Goal: Information Seeking & Learning: Learn about a topic

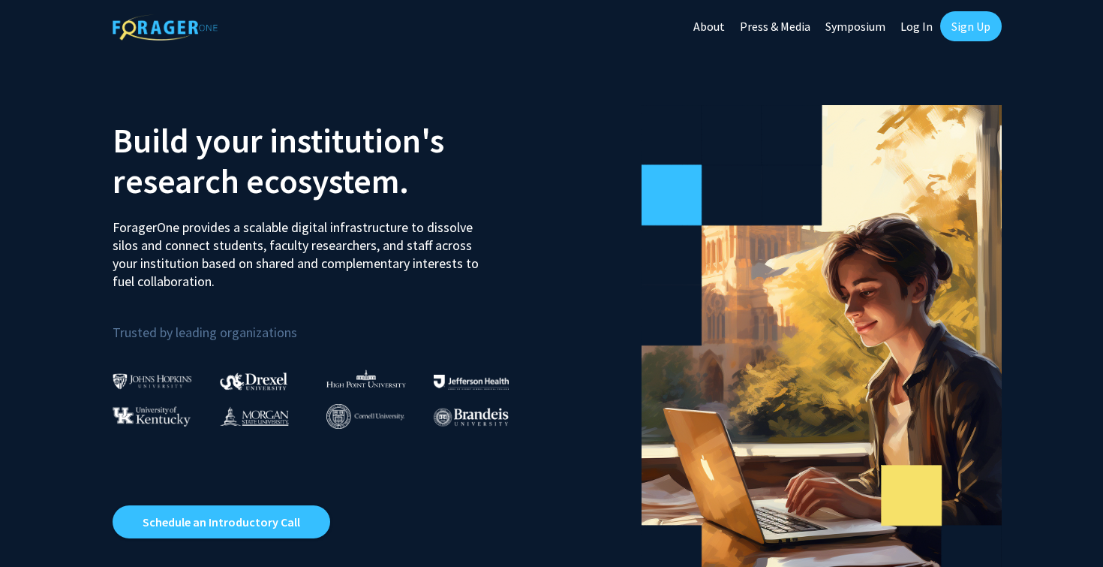
click at [919, 33] on link "Log In" at bounding box center [916, 26] width 47 height 53
select select
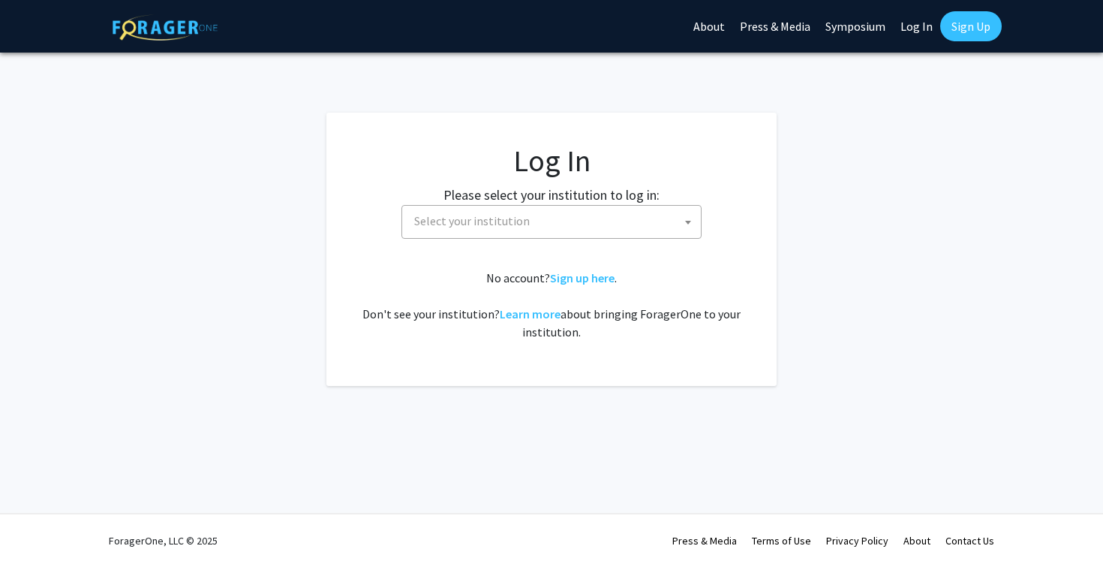
click at [567, 226] on span "Select your institution" at bounding box center [554, 221] width 293 height 31
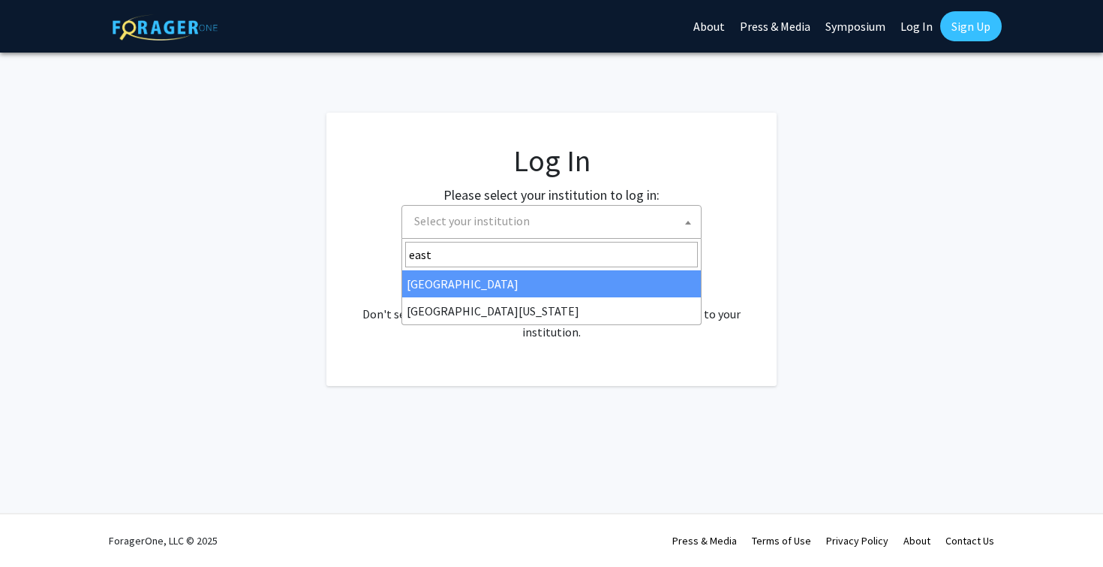
type input "east"
select select "17"
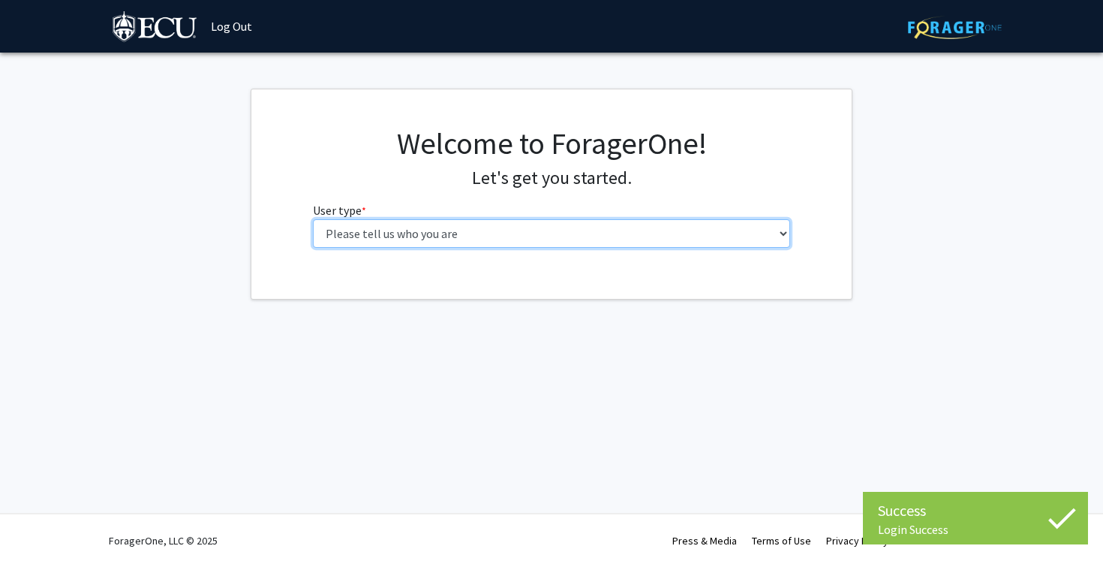
click at [569, 227] on select "Please tell us who you are Undergraduate Student Master's Student Doctoral Cand…" at bounding box center [552, 233] width 478 height 29
select select "1: undergrad"
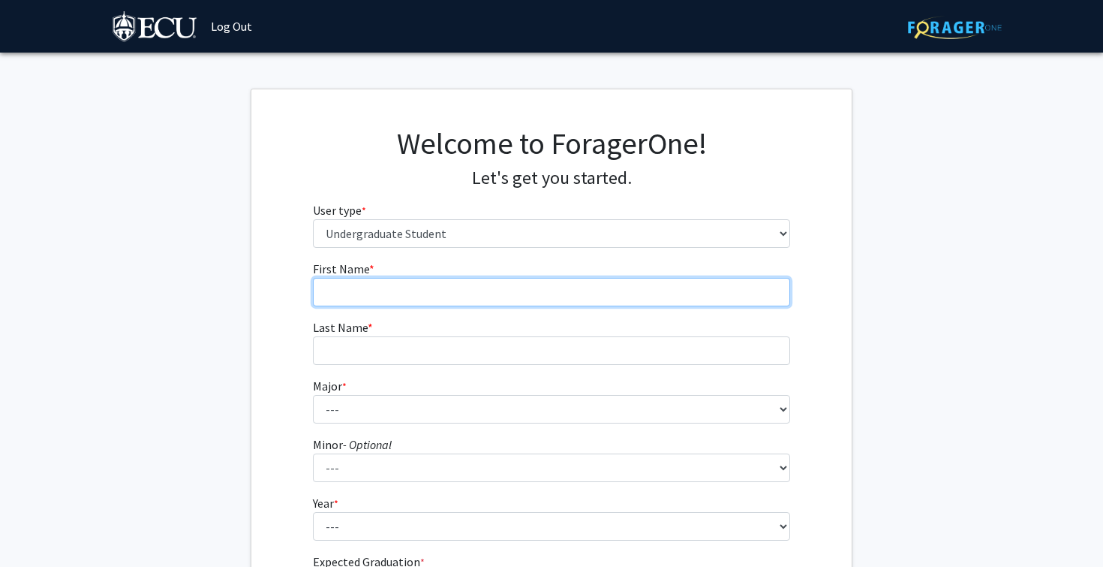
click at [648, 279] on input "First Name * required" at bounding box center [552, 292] width 478 height 29
type input "Khushi"
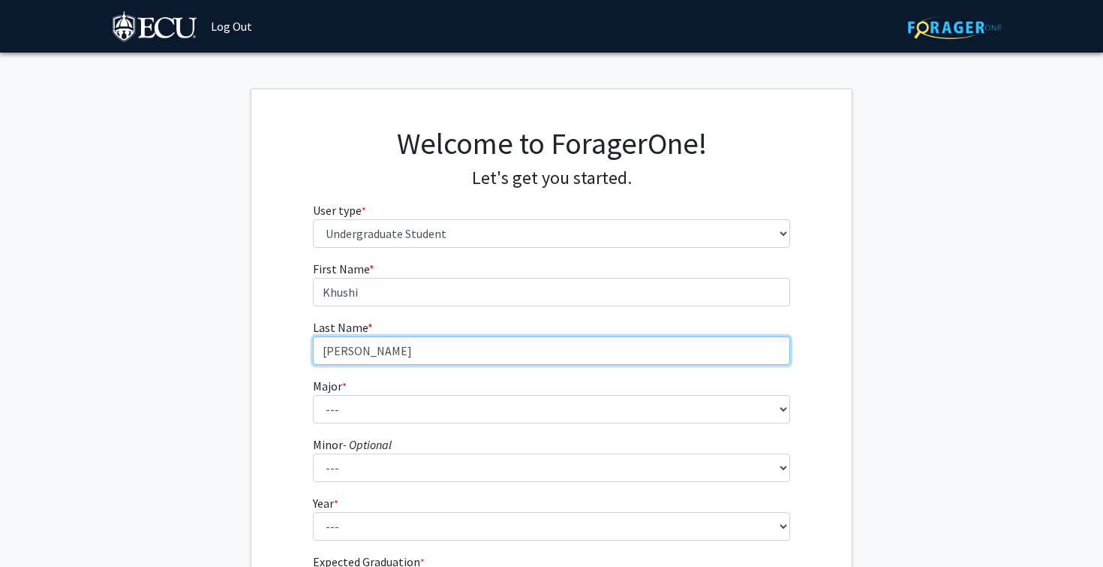
type input "[PERSON_NAME]"
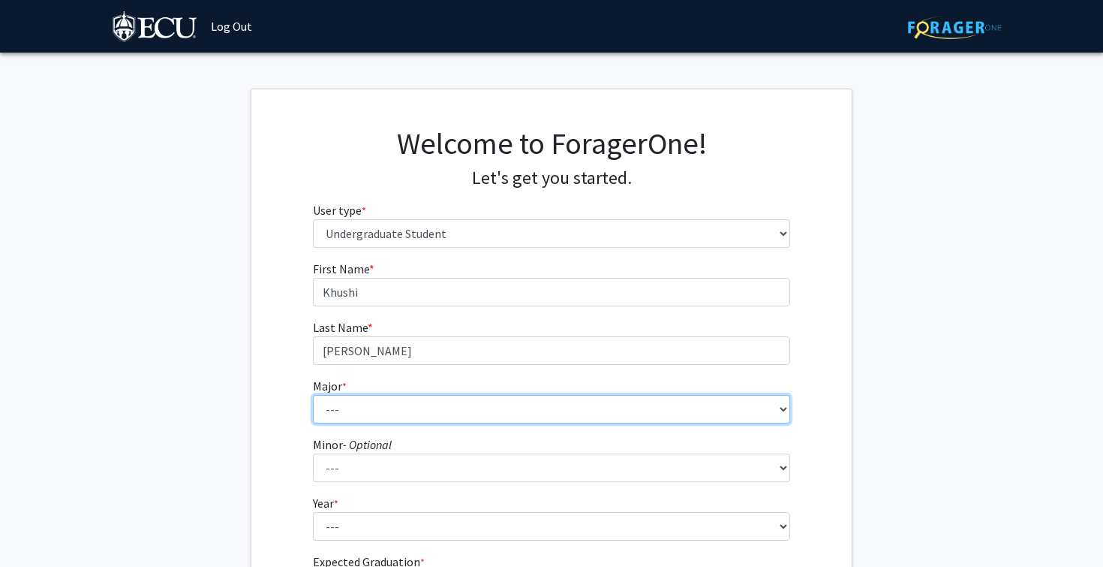
select select "59: 1357"
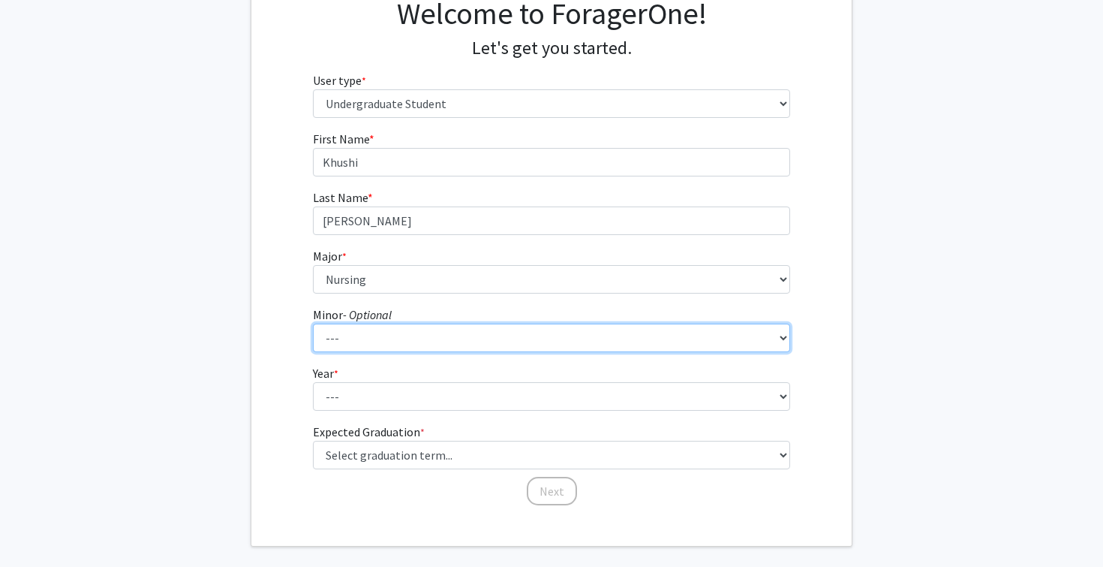
scroll to position [176, 0]
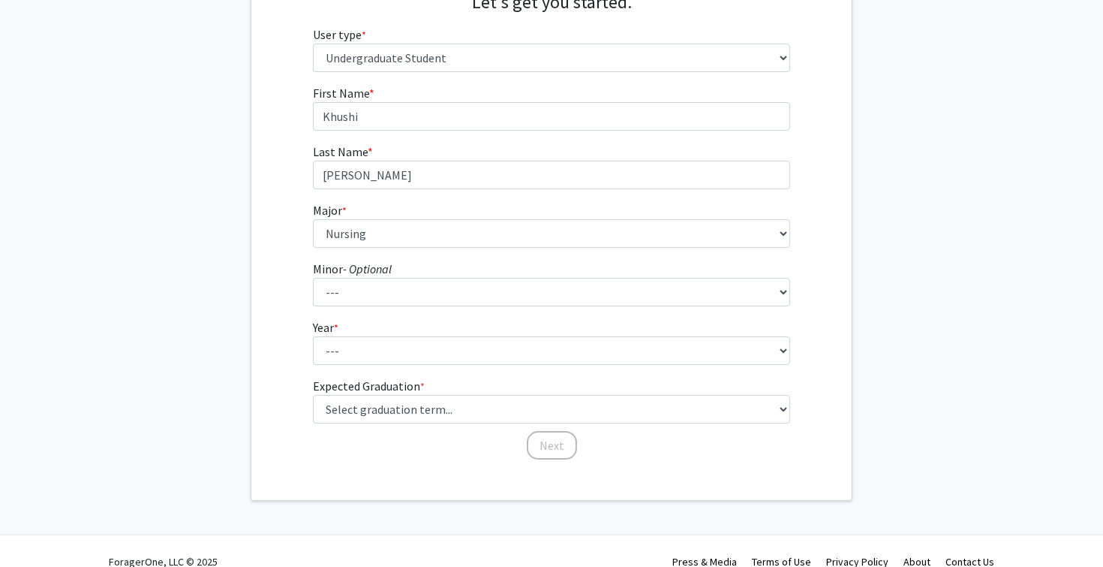
click at [498, 356] on select "--- First-year Sophomore Junior Senior Postbaccalaureate Certificate" at bounding box center [552, 350] width 478 height 29
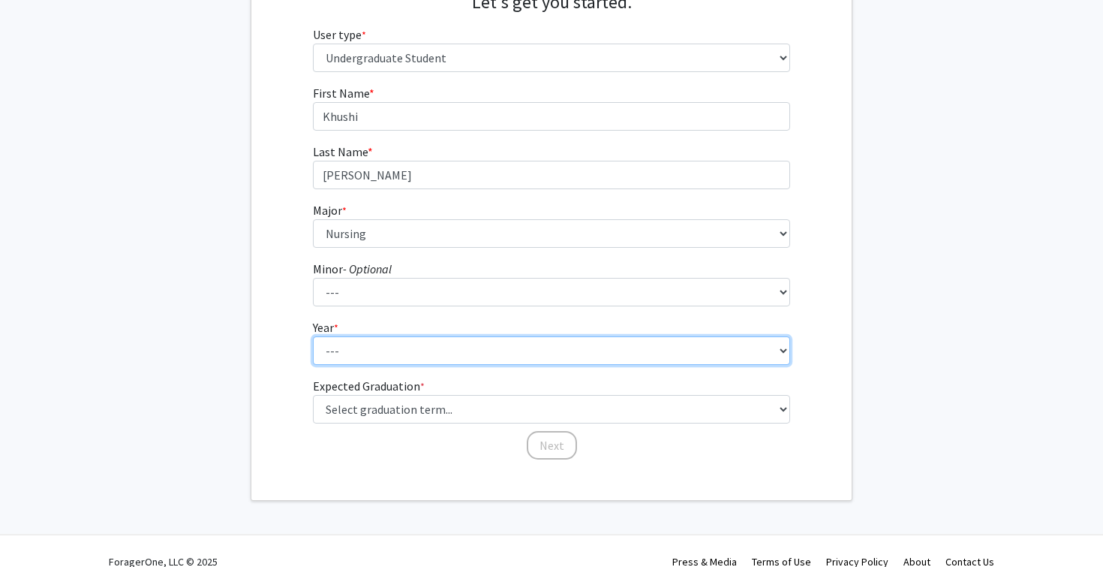
select select "1: first-year"
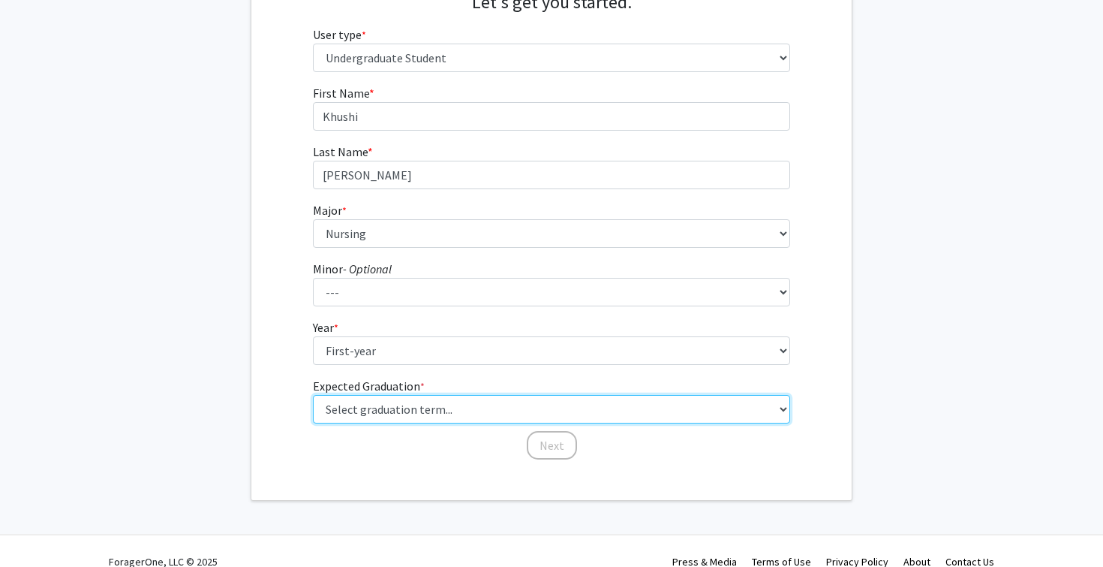
click at [398, 407] on select "Select graduation term... Spring 2025 Summer 2025 Fall 2025 Winter 2025 Spring …" at bounding box center [552, 409] width 478 height 29
select select "13: spring_2028"
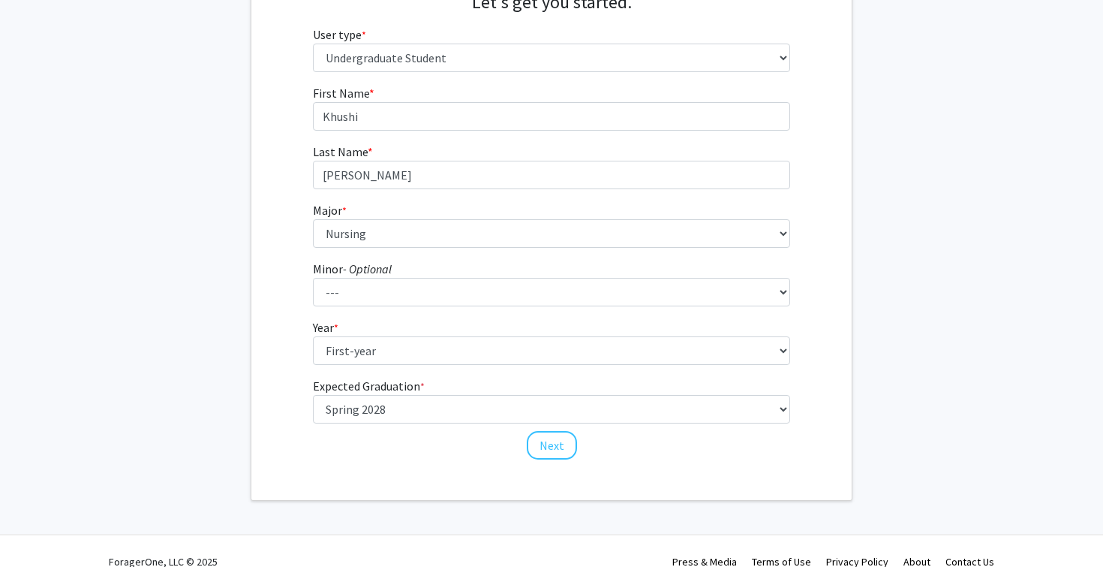
drag, startPoint x: 319, startPoint y: 458, endPoint x: 389, endPoint y: 435, distance: 74.0
click at [319, 459] on div "First Name * required [PERSON_NAME] Last Name * required [PERSON_NAME] Major * …" at bounding box center [552, 272] width 501 height 377
click at [556, 440] on button "Next" at bounding box center [552, 445] width 50 height 29
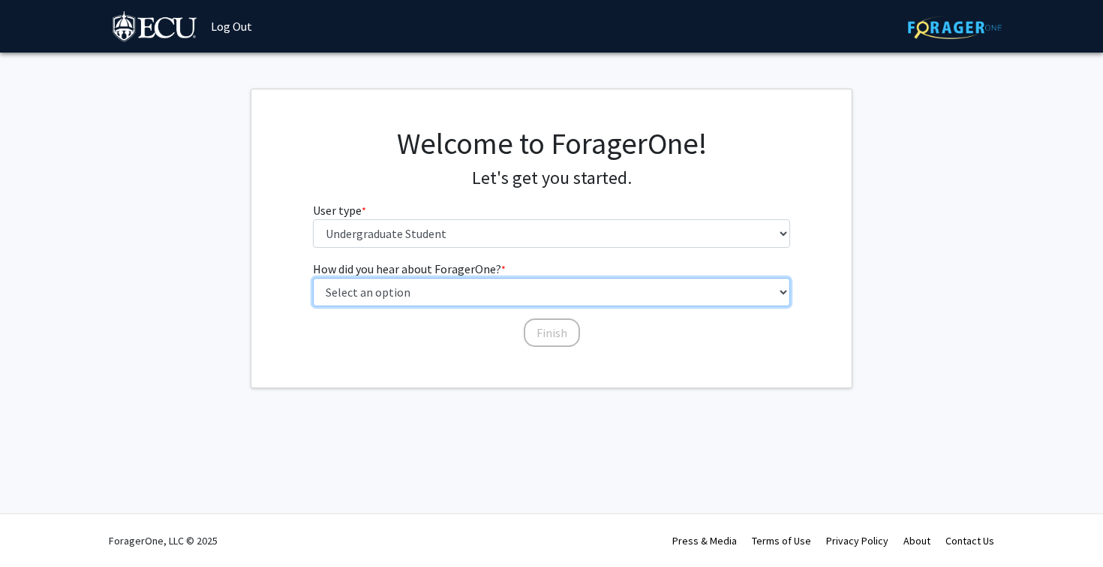
click at [507, 293] on select "Select an option Peer/student recommendation Faculty/staff recommendation Unive…" at bounding box center [552, 292] width 478 height 29
select select "3: university_website"
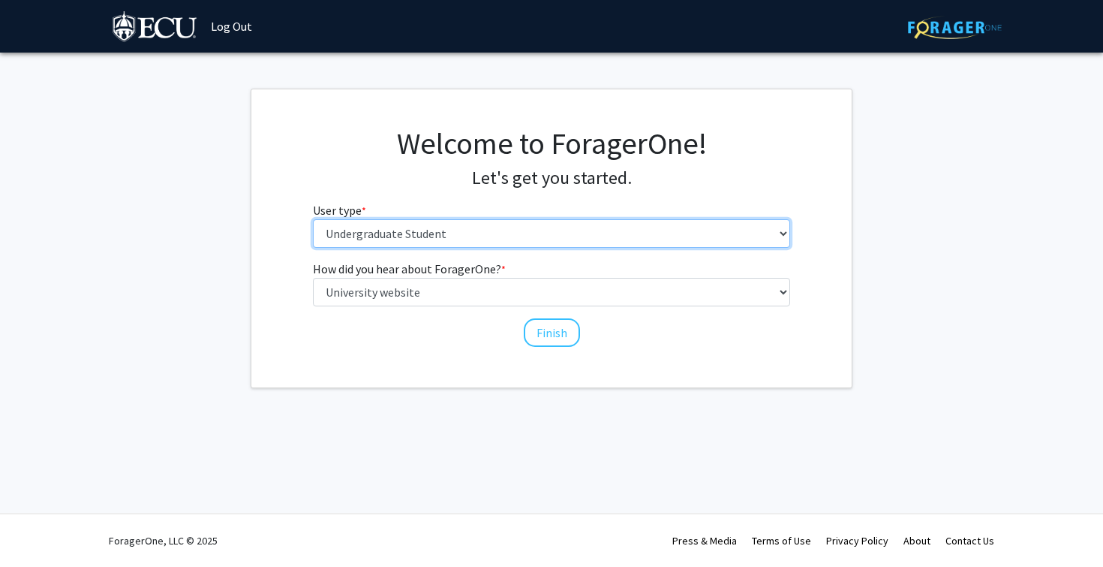
click at [490, 228] on select "Please tell us who you are Undergraduate Student Master's Student Doctoral Cand…" at bounding box center [552, 233] width 478 height 29
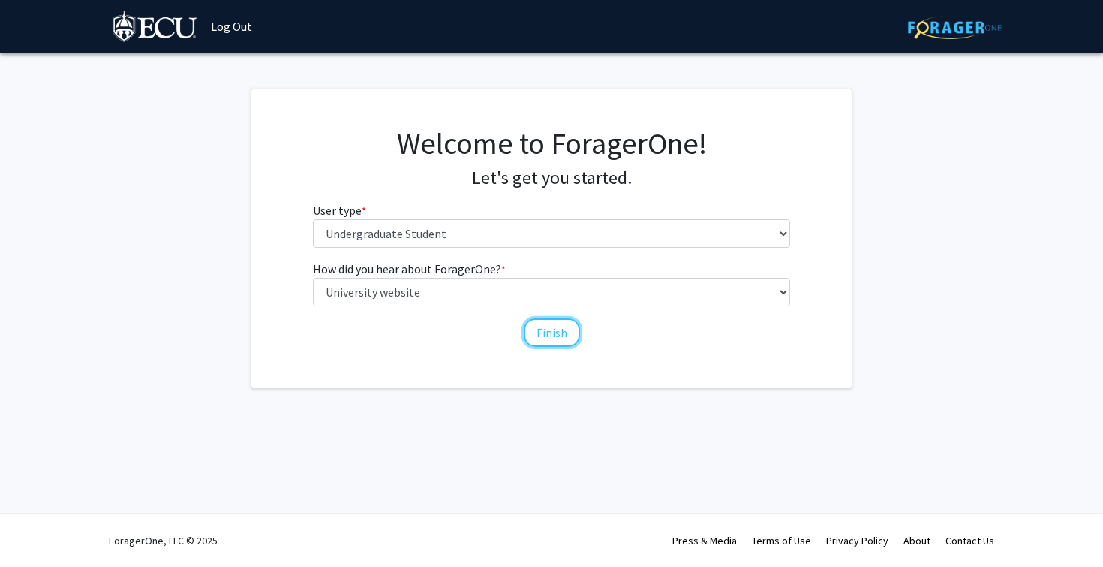
drag, startPoint x: 552, startPoint y: 336, endPoint x: 514, endPoint y: 247, distance: 97.2
click at [552, 336] on button "Finish" at bounding box center [552, 332] width 56 height 29
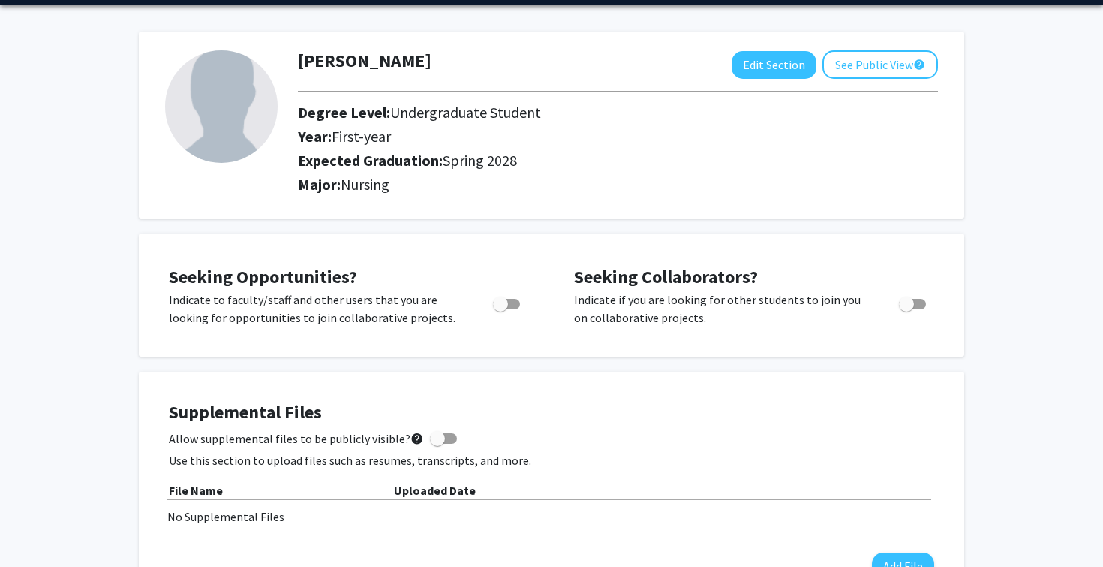
scroll to position [50, 0]
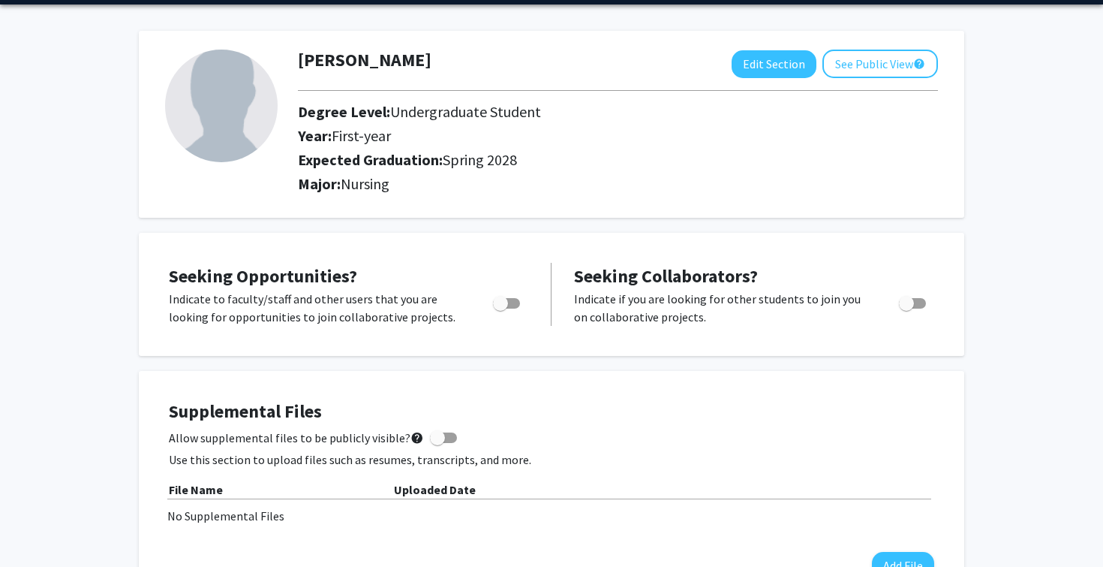
click at [528, 309] on div "Toggle" at bounding box center [507, 301] width 41 height 23
click at [510, 302] on span "Toggle" at bounding box center [506, 303] width 27 height 11
click at [501, 308] on input "Are you actively seeking opportunities?" at bounding box center [500, 308] width 1 height 1
checkbox input "true"
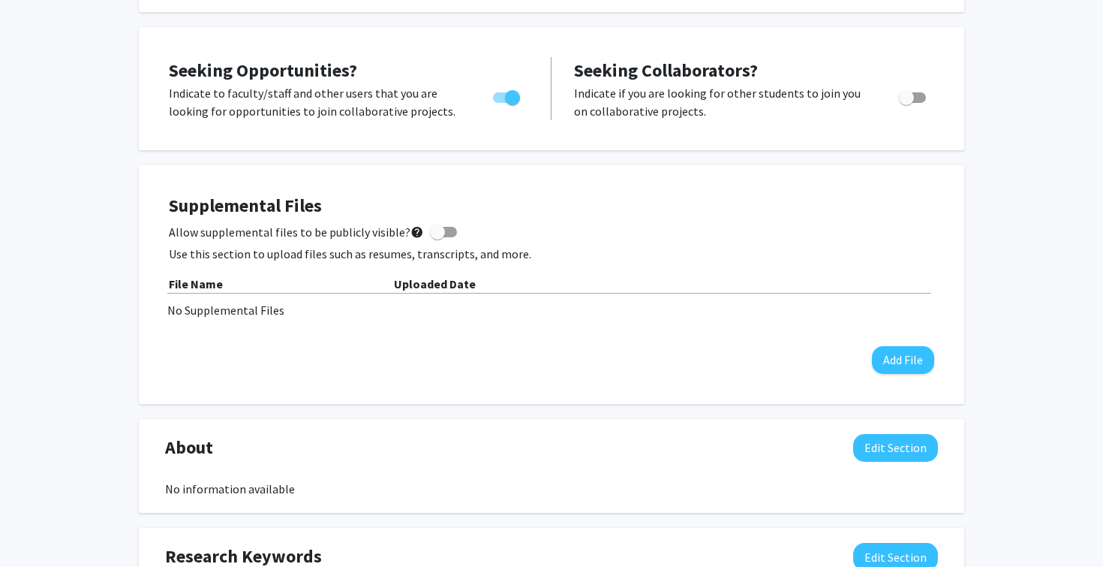
scroll to position [0, 0]
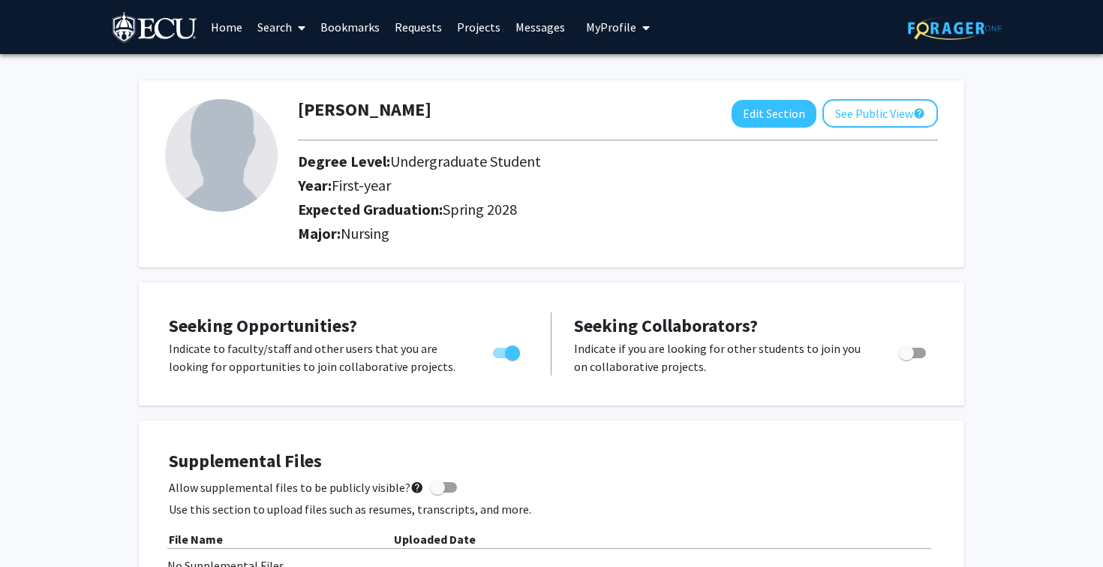
click at [419, 19] on link "Requests" at bounding box center [418, 27] width 62 height 53
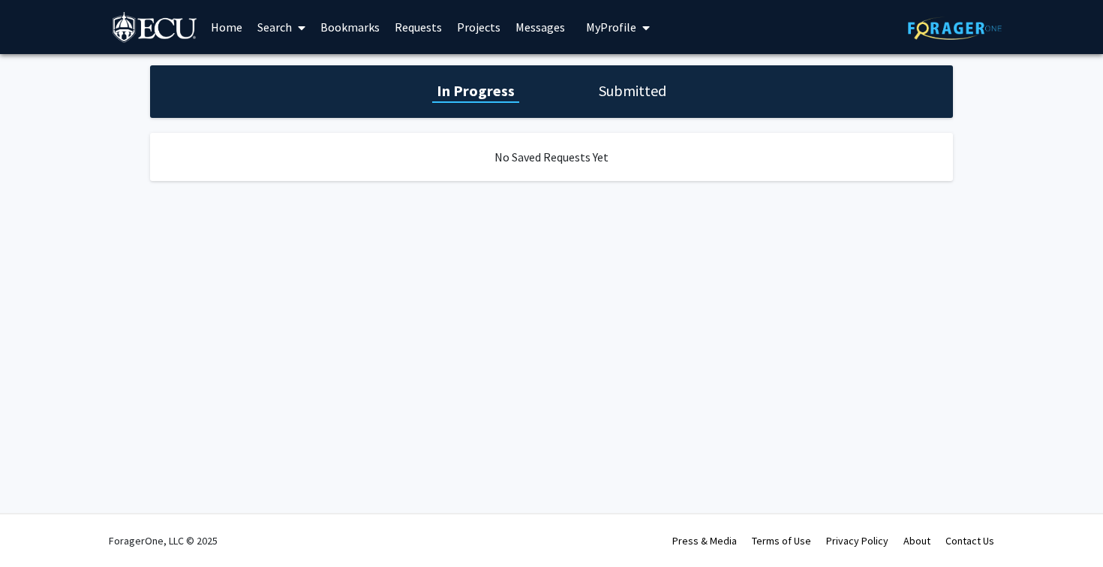
click at [486, 26] on link "Projects" at bounding box center [479, 27] width 59 height 53
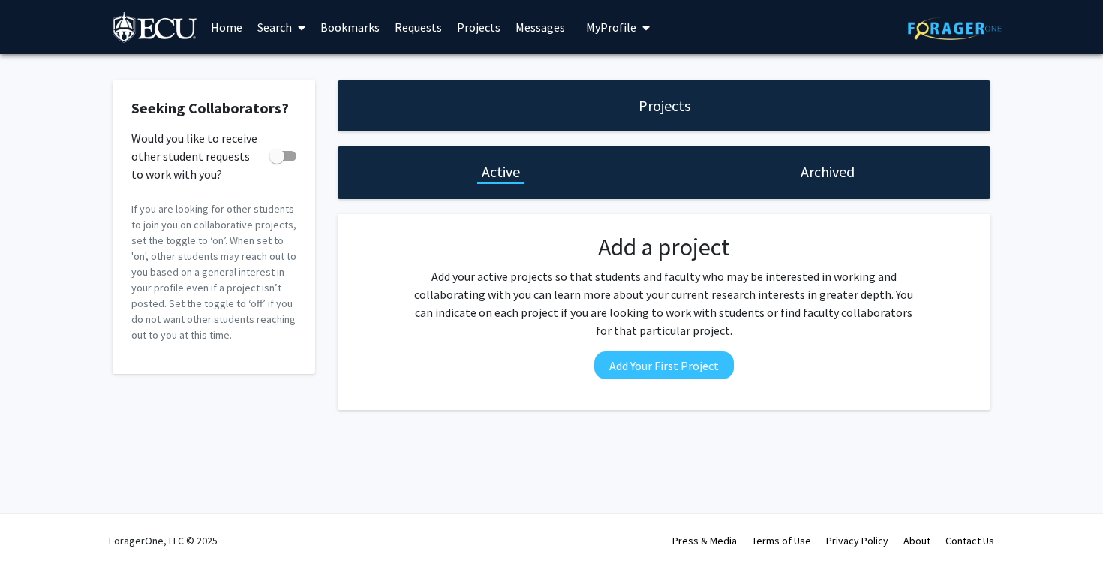
click at [531, 29] on link "Messages" at bounding box center [540, 27] width 65 height 53
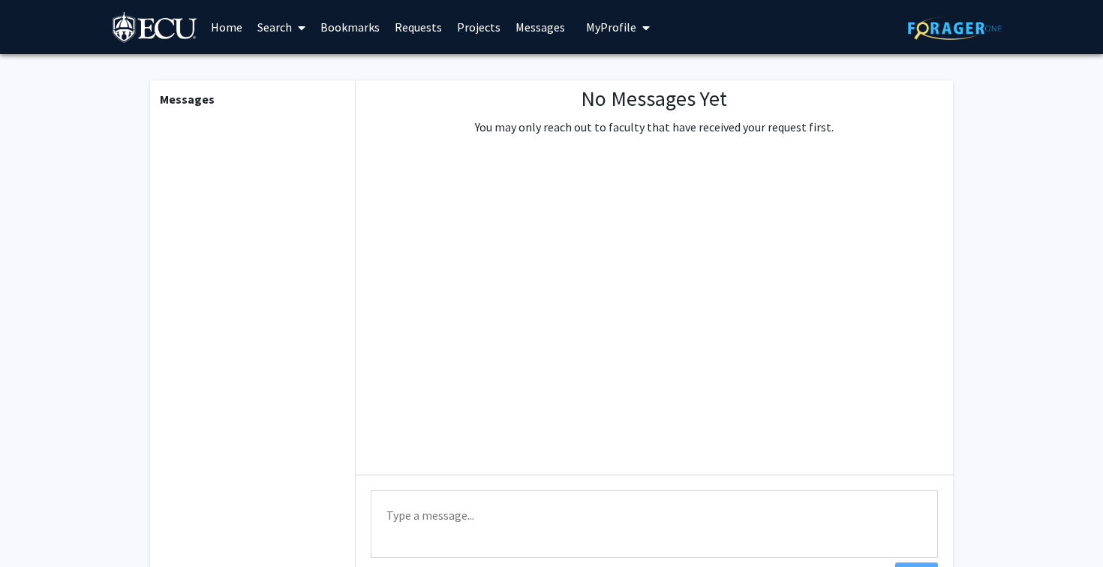
click at [296, 27] on span at bounding box center [299, 28] width 14 height 53
click at [309, 60] on span "Faculty/Staff" at bounding box center [305, 69] width 110 height 30
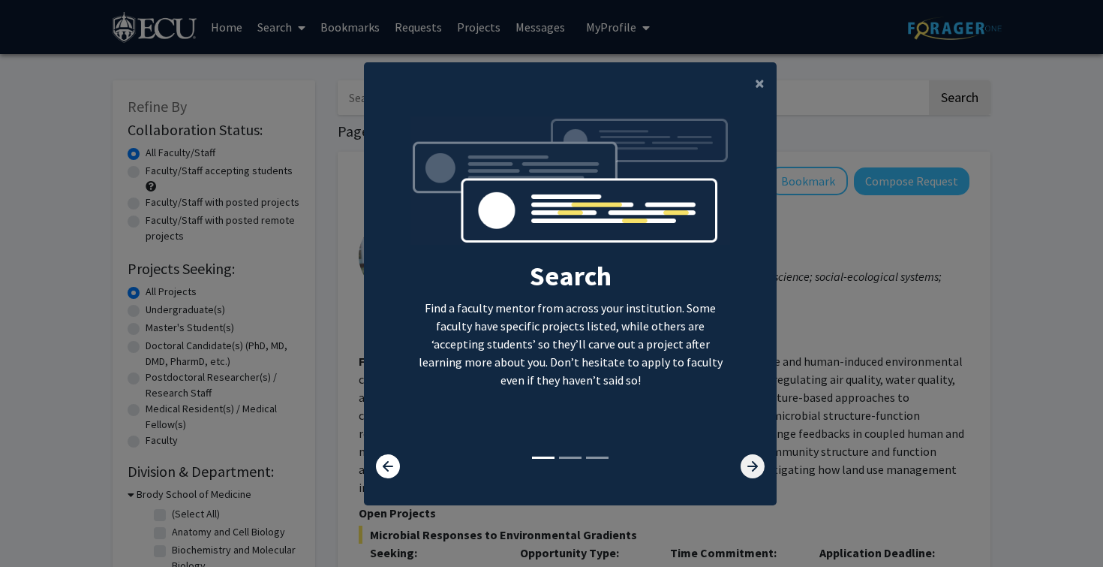
click at [756, 476] on icon at bounding box center [753, 466] width 24 height 24
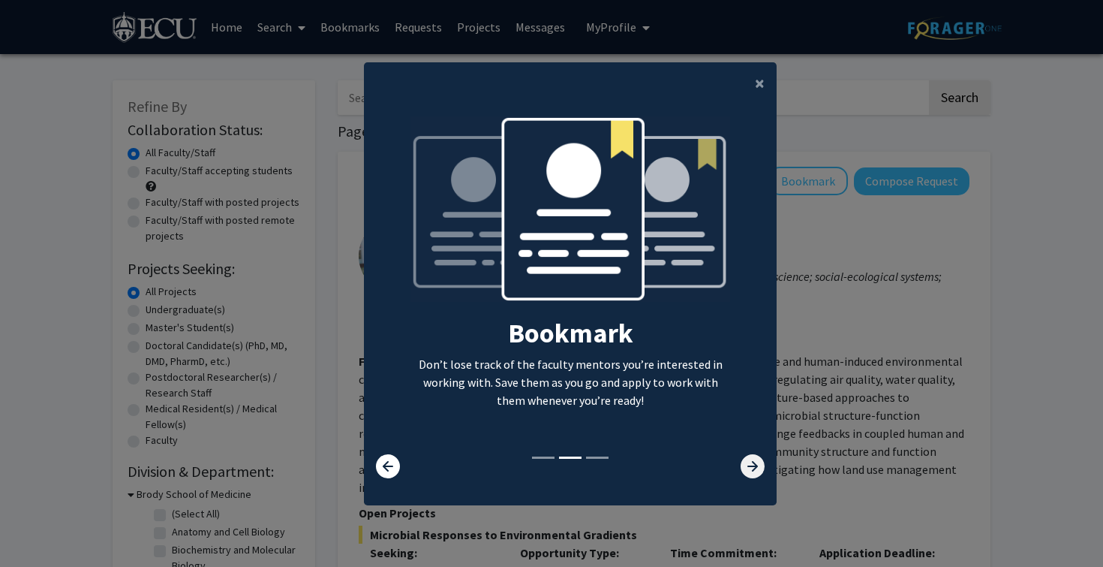
click at [756, 476] on icon at bounding box center [753, 466] width 24 height 24
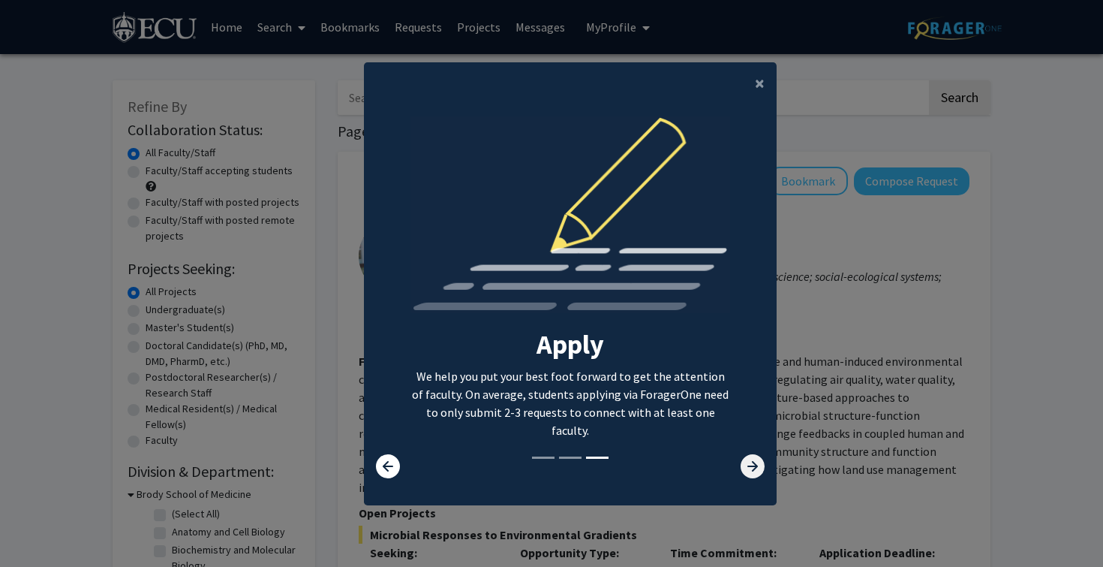
click at [753, 468] on icon at bounding box center [753, 466] width 24 height 24
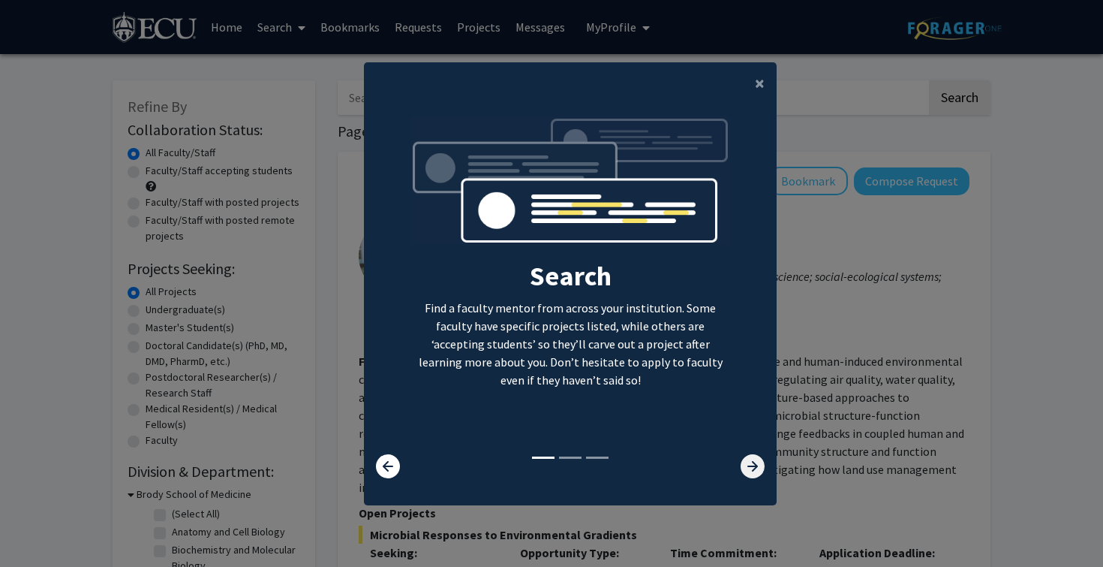
click at [750, 464] on icon at bounding box center [753, 466] width 24 height 24
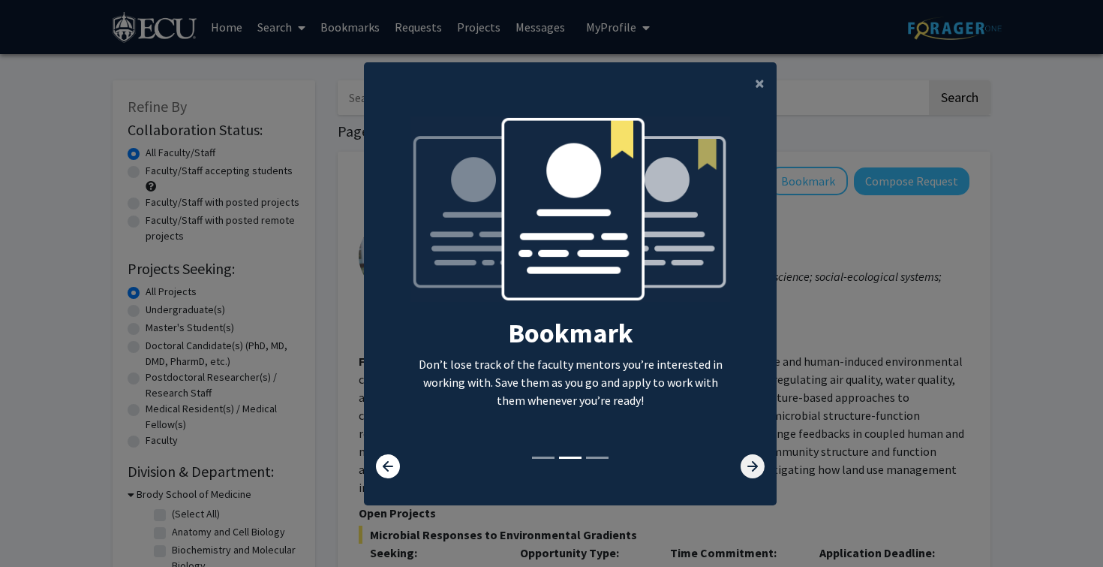
click at [750, 464] on icon at bounding box center [753, 466] width 24 height 24
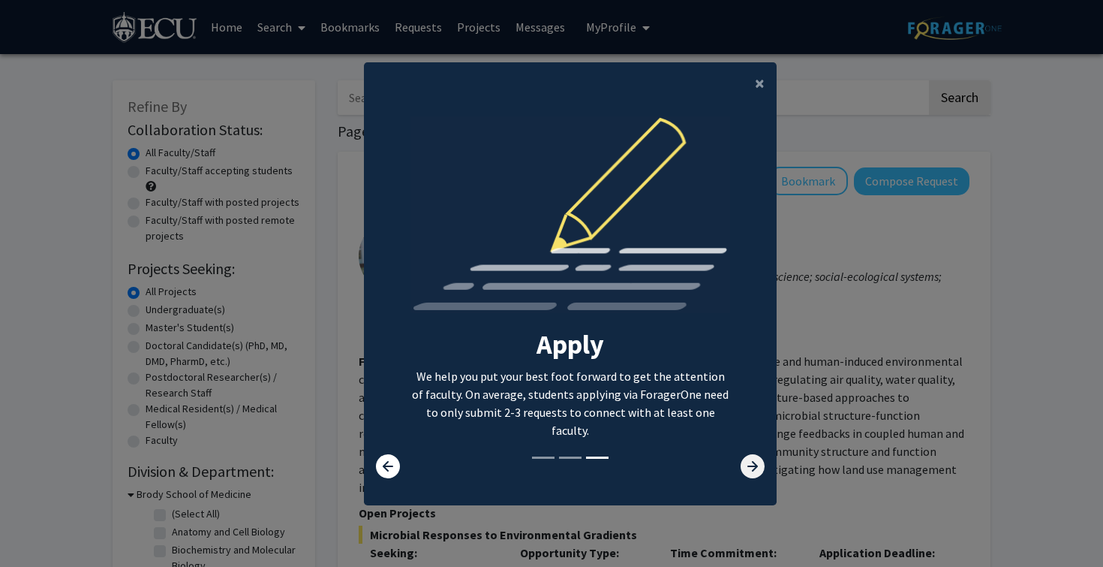
click at [750, 464] on icon at bounding box center [753, 466] width 24 height 24
click at [761, 91] on span "×" at bounding box center [760, 82] width 10 height 23
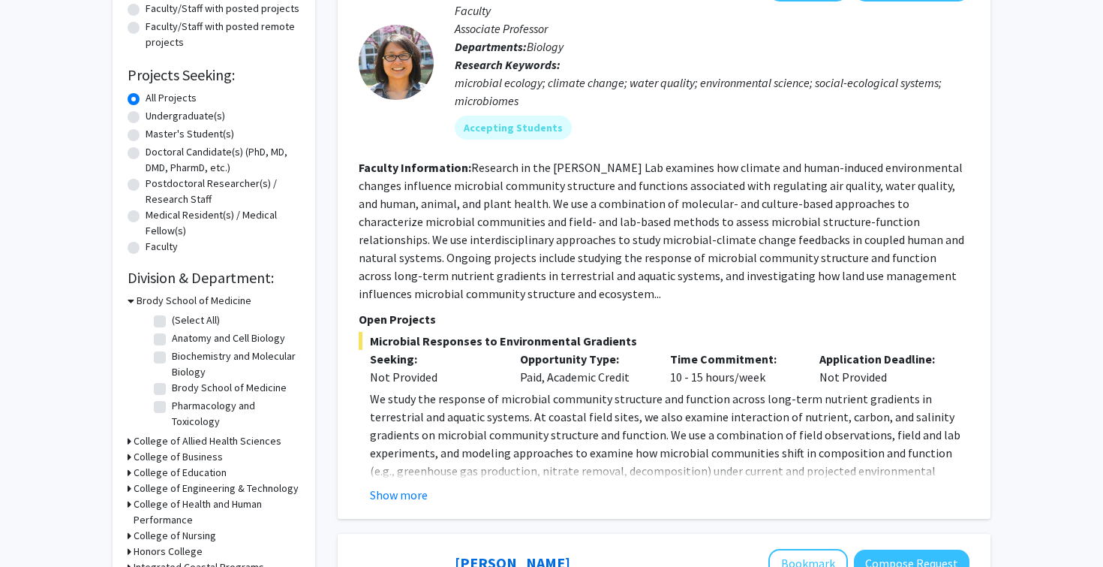
scroll to position [190, 0]
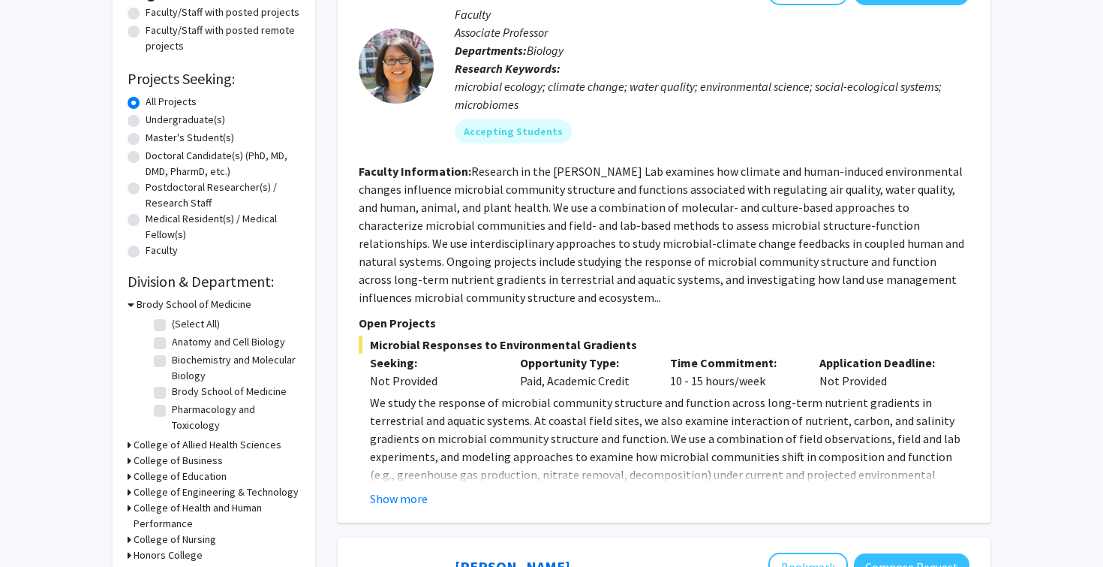
click at [238, 440] on h3 "College of Allied Health Sciences" at bounding box center [208, 445] width 148 height 16
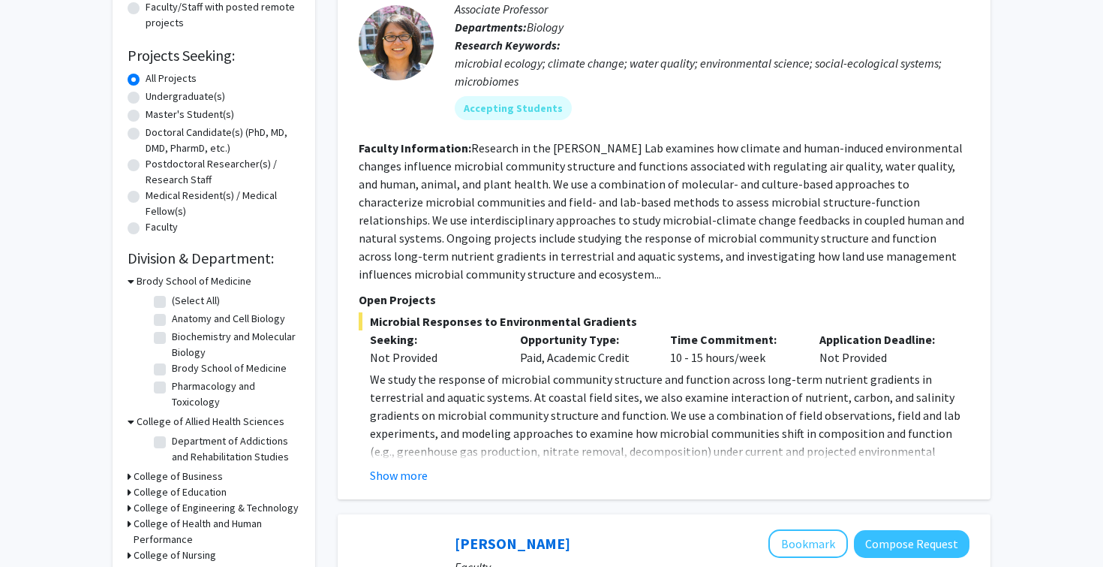
scroll to position [216, 0]
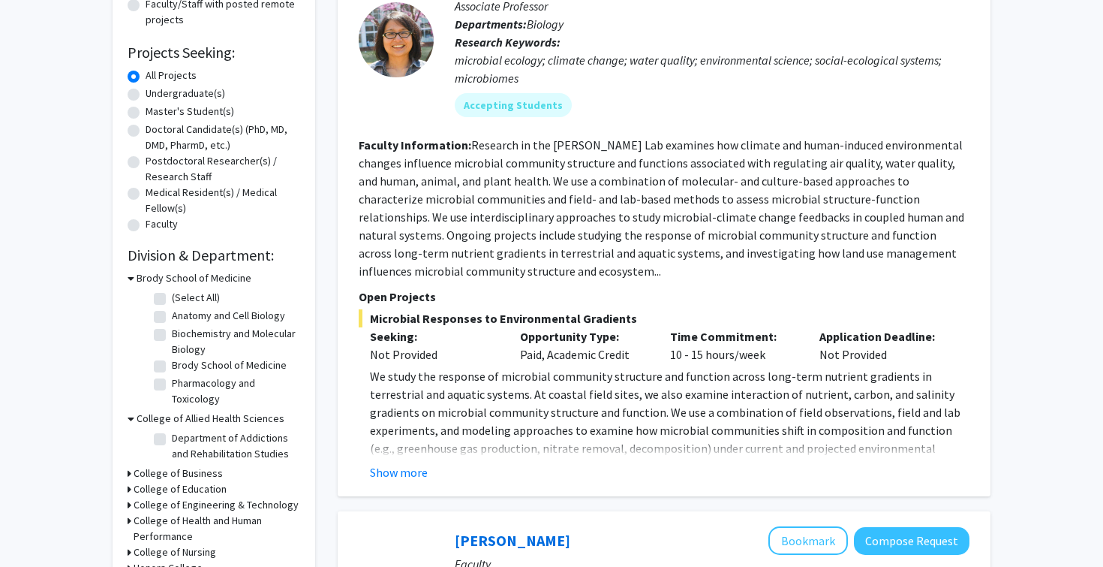
click at [172, 368] on label "Brody School of Medicine" at bounding box center [229, 365] width 115 height 16
click at [172, 367] on input "Brody School of Medicine" at bounding box center [177, 362] width 10 height 10
checkbox input "true"
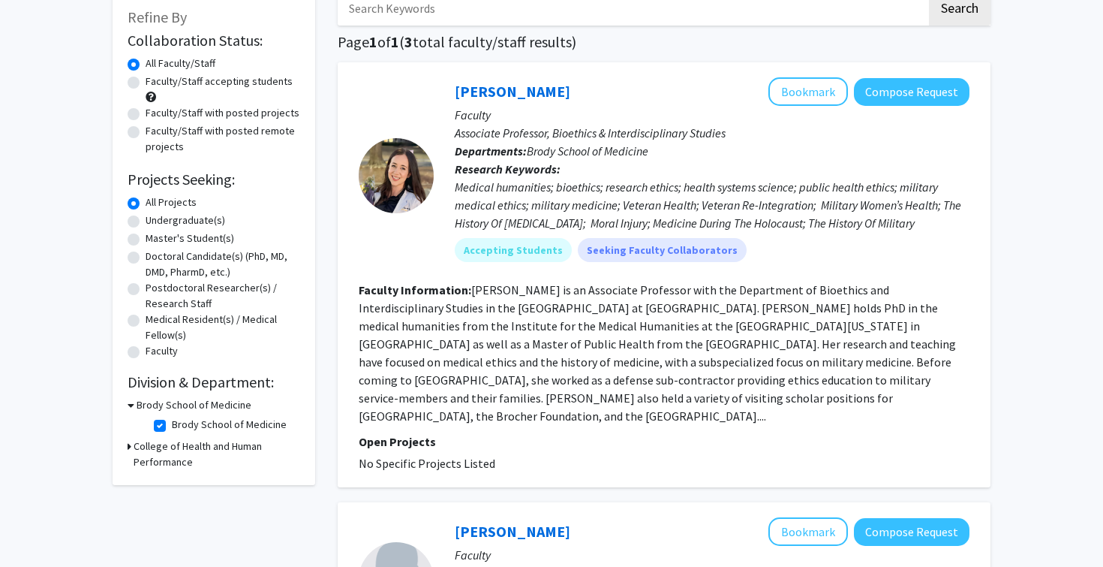
scroll to position [90, 0]
click at [172, 425] on label "Brody School of Medicine" at bounding box center [229, 424] width 115 height 16
click at [172, 425] on input "Brody School of Medicine" at bounding box center [177, 421] width 10 height 10
checkbox input "false"
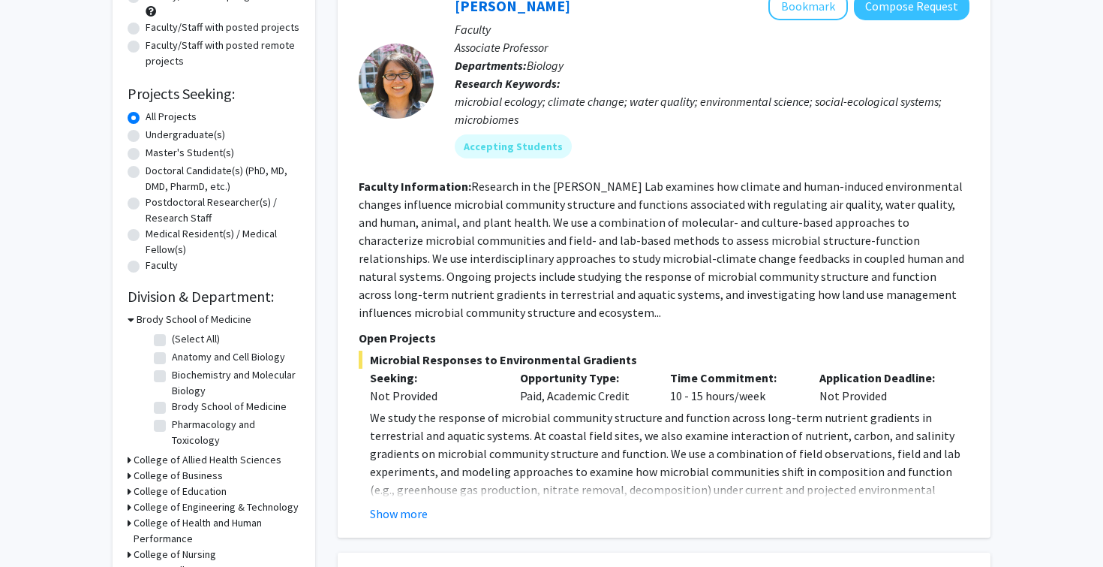
scroll to position [176, 0]
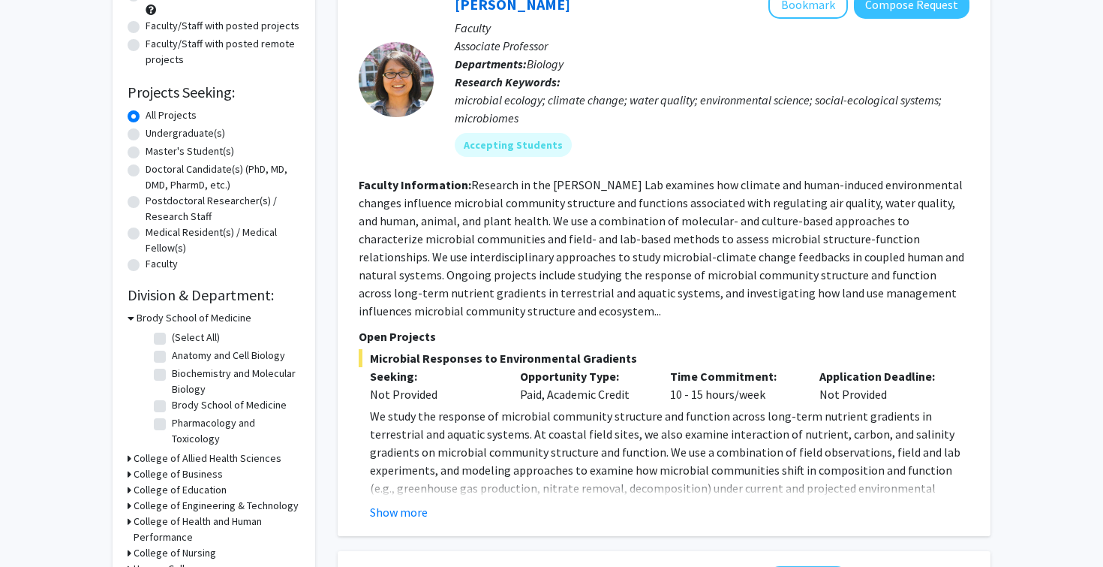
click at [172, 359] on label "Anatomy and Cell Biology" at bounding box center [228, 355] width 113 height 16
click at [172, 357] on input "Anatomy and Cell Biology" at bounding box center [177, 352] width 10 height 10
checkbox input "true"
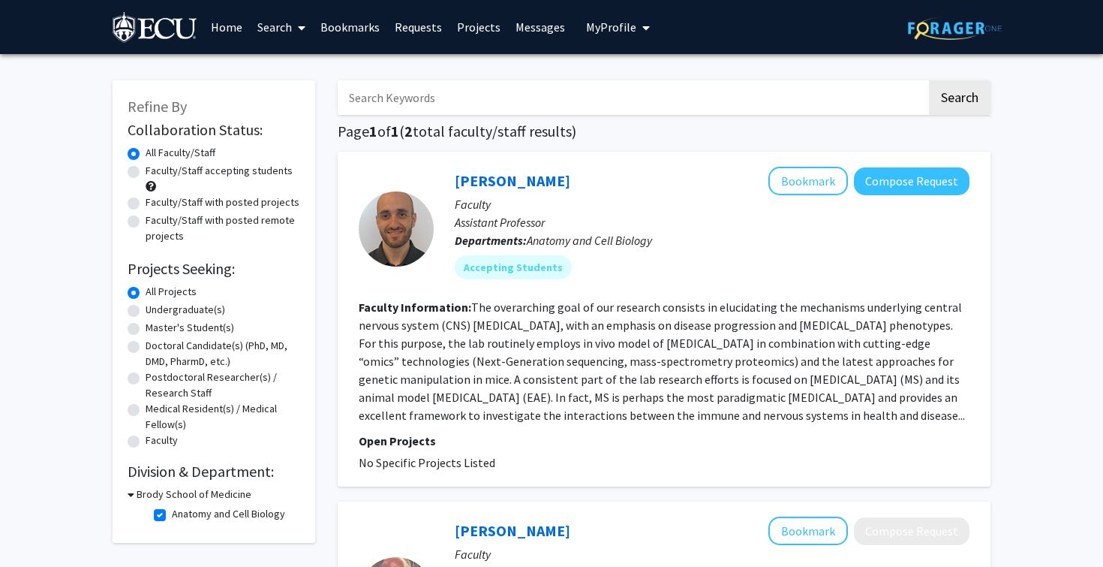
click at [211, 514] on label "Anatomy and Cell Biology" at bounding box center [228, 514] width 113 height 16
click at [182, 514] on input "Anatomy and Cell Biology" at bounding box center [177, 511] width 10 height 10
checkbox input "false"
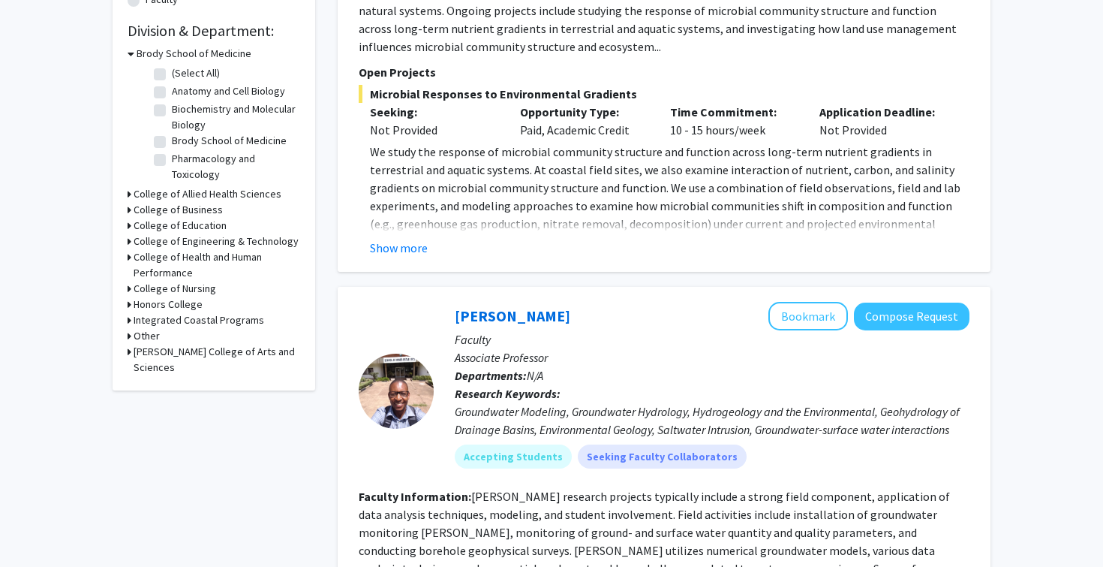
scroll to position [450, 0]
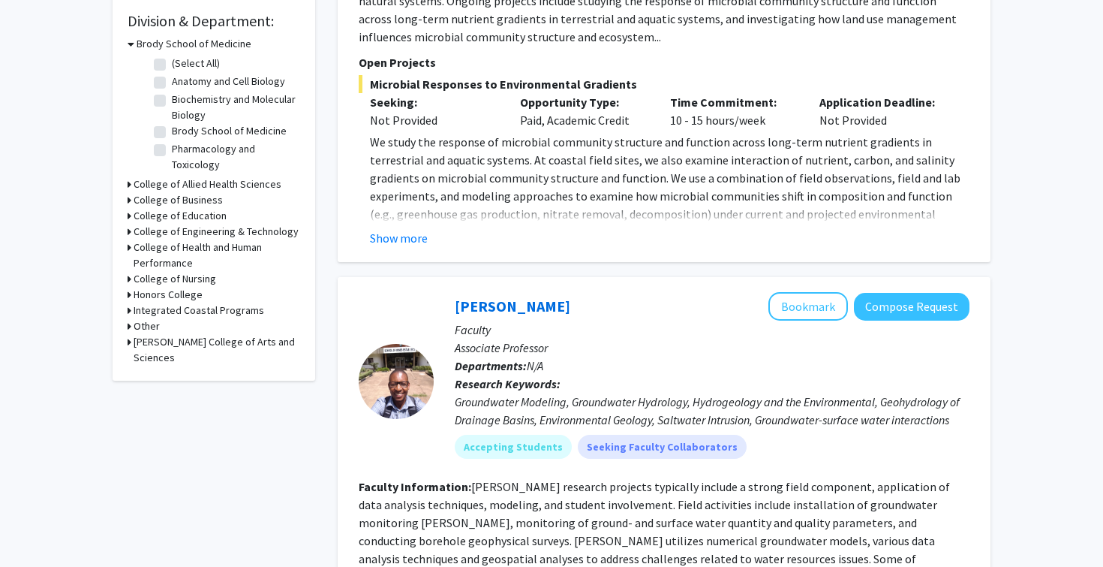
click at [164, 299] on h3 "Honors College" at bounding box center [168, 295] width 69 height 16
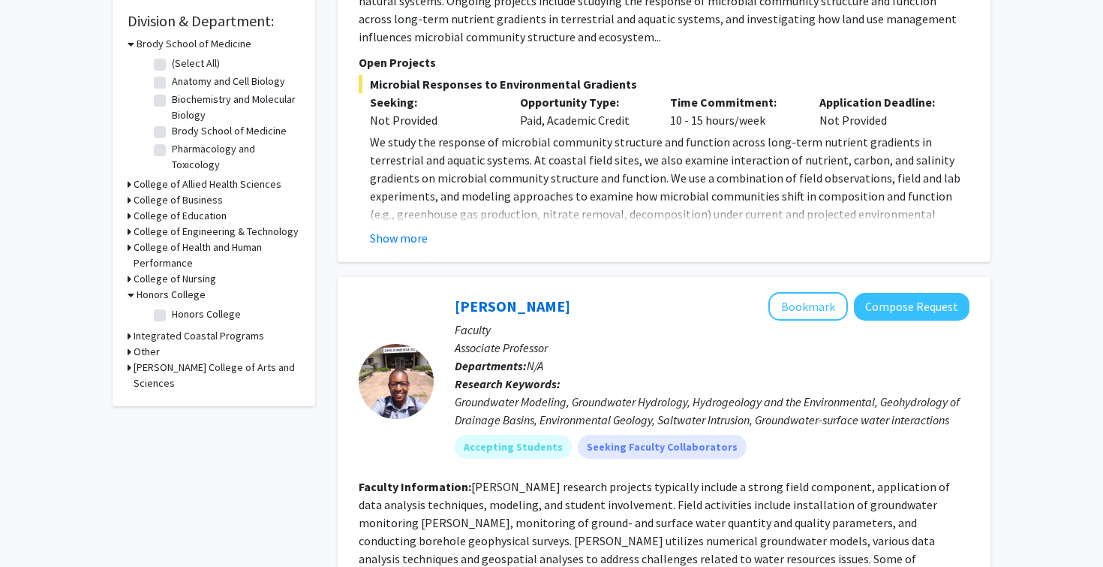
click at [167, 314] on fg-checkbox "Honors College Honors College" at bounding box center [225, 315] width 143 height 18
click at [172, 314] on label "Honors College" at bounding box center [206, 314] width 69 height 16
click at [172, 314] on input "Honors College" at bounding box center [177, 311] width 10 height 10
checkbox input "true"
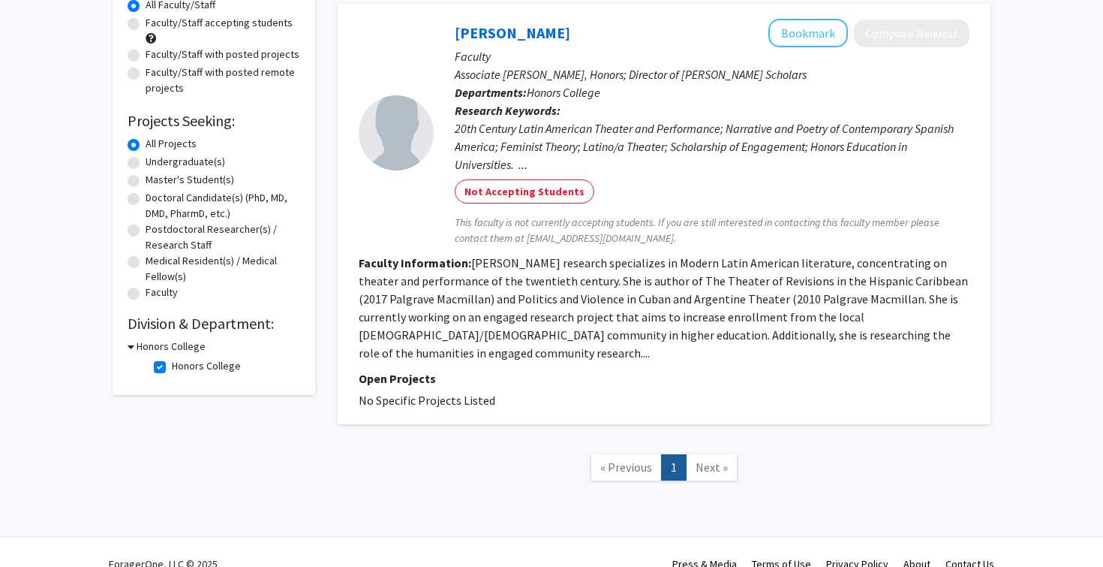
scroll to position [153, 0]
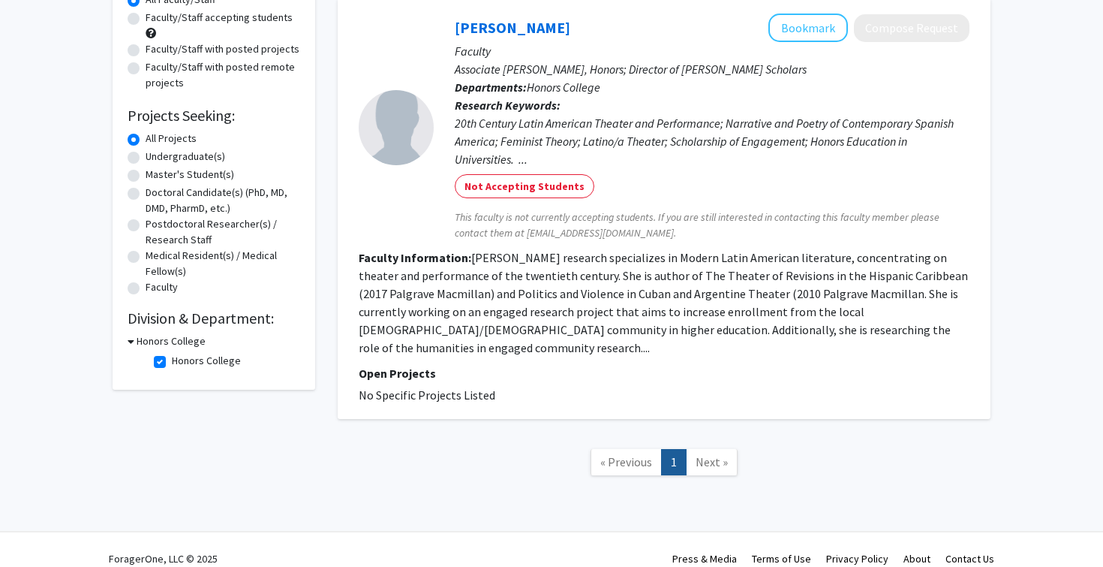
click at [172, 365] on label "Honors College" at bounding box center [206, 361] width 69 height 16
click at [172, 362] on input "Honors College" at bounding box center [177, 358] width 10 height 10
checkbox input "false"
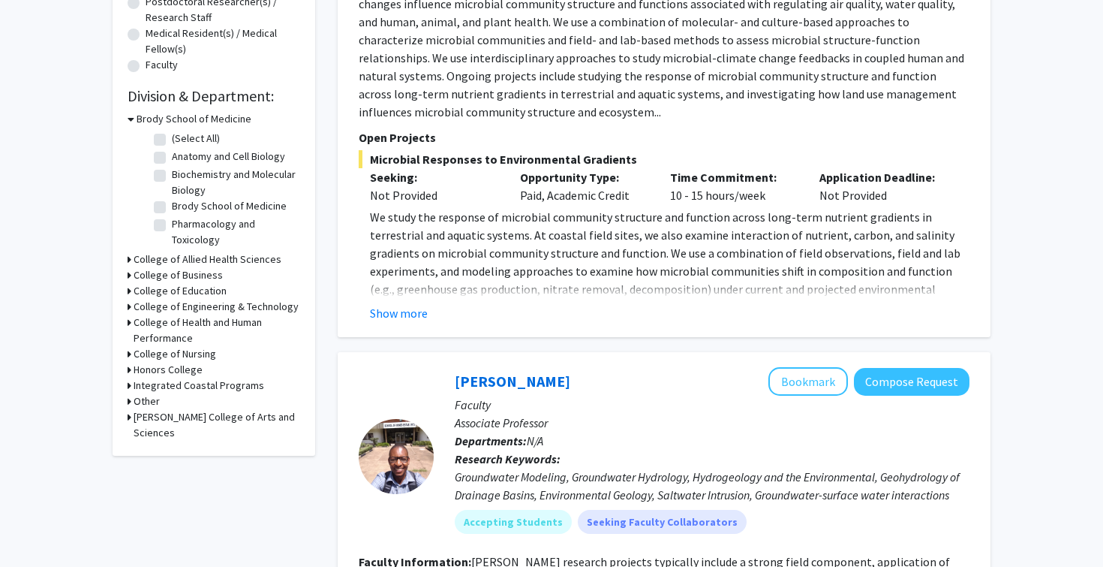
scroll to position [387, 0]
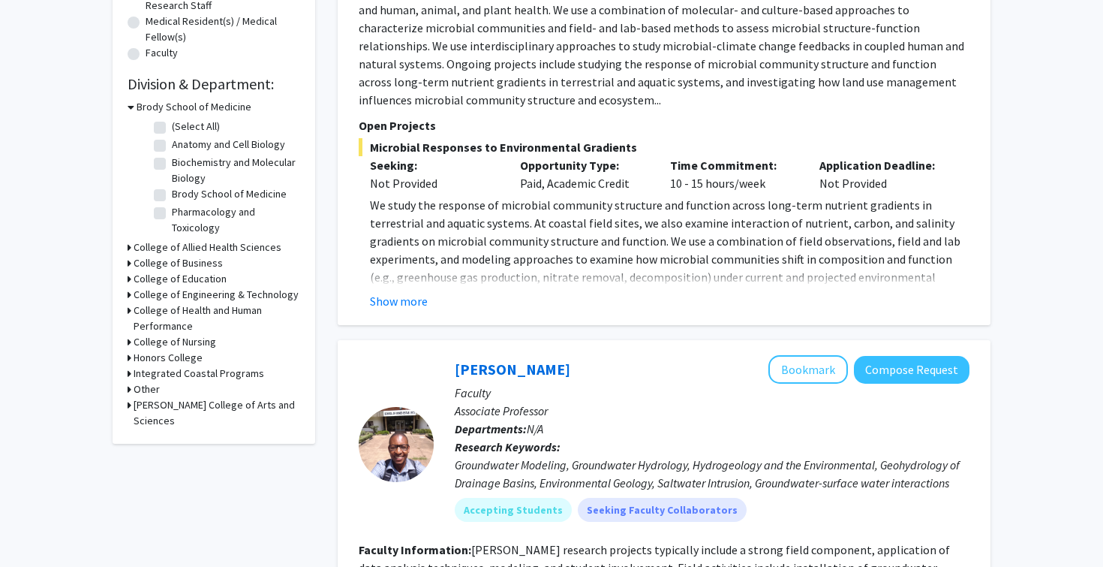
click at [179, 311] on h3 "College of Health and Human Performance" at bounding box center [217, 318] width 167 height 32
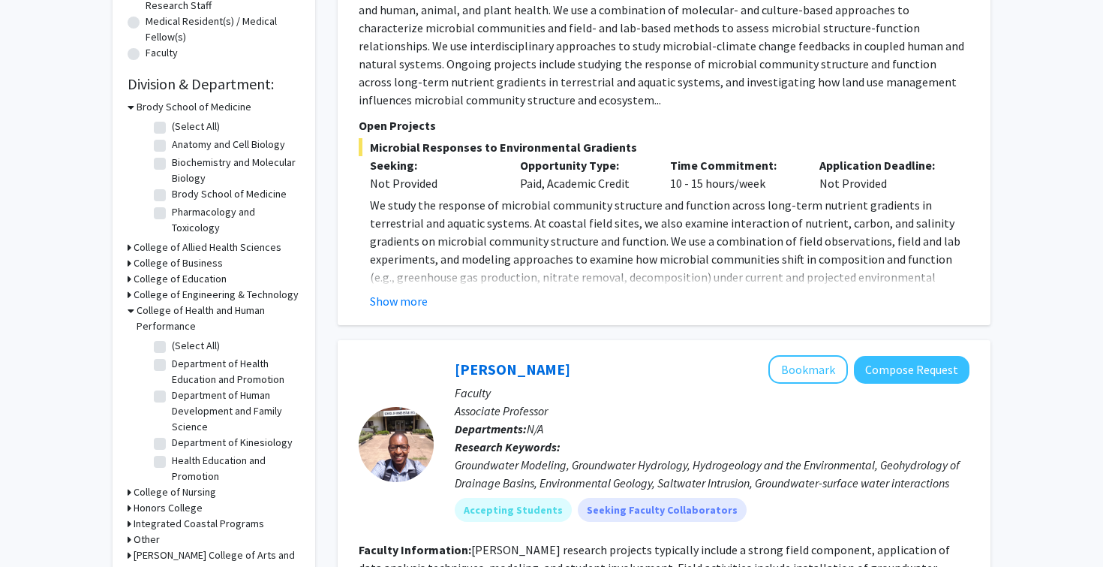
click at [172, 444] on label "Department of Kinesiology" at bounding box center [232, 442] width 121 height 16
click at [172, 444] on input "Department of Kinesiology" at bounding box center [177, 439] width 10 height 10
checkbox input "true"
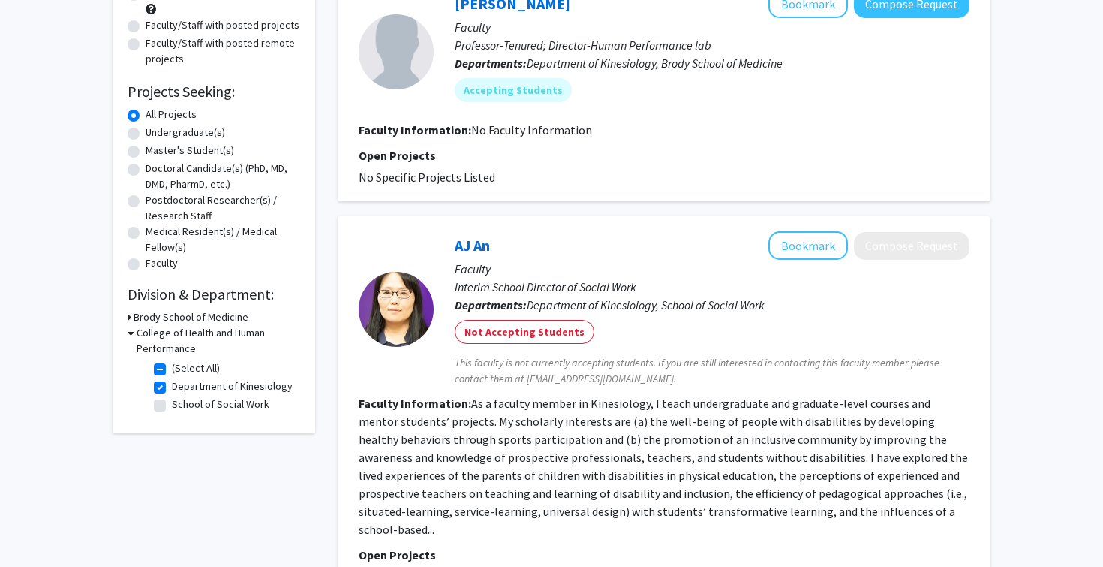
scroll to position [164, 0]
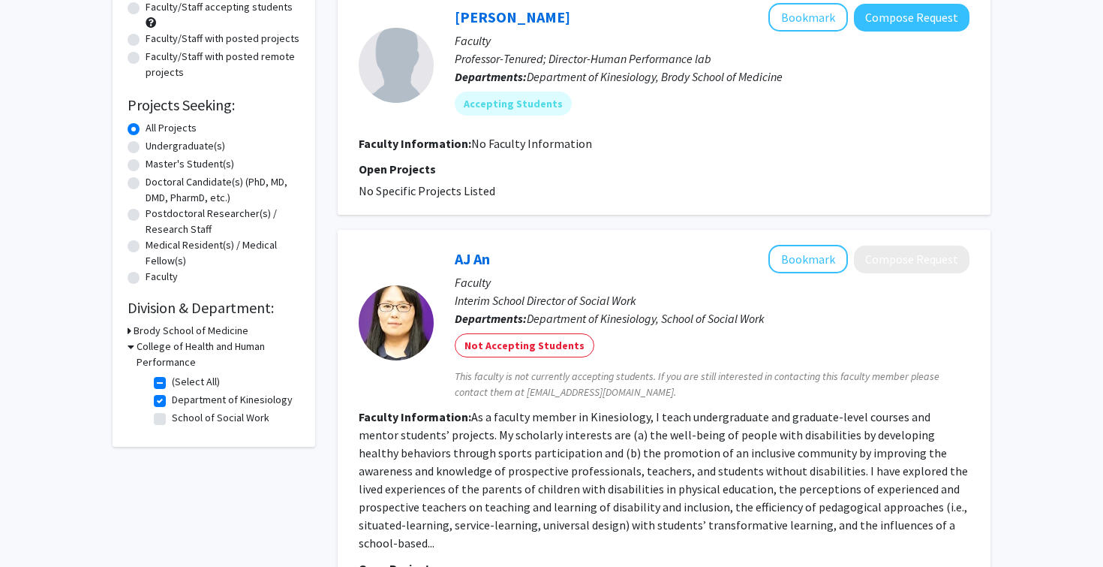
click at [159, 342] on h3 "College of Health and Human Performance" at bounding box center [219, 354] width 164 height 32
click at [159, 342] on h3 "College of Health and Human Performance" at bounding box center [217, 354] width 167 height 32
click at [177, 332] on h3 "Brody School of Medicine" at bounding box center [191, 331] width 115 height 16
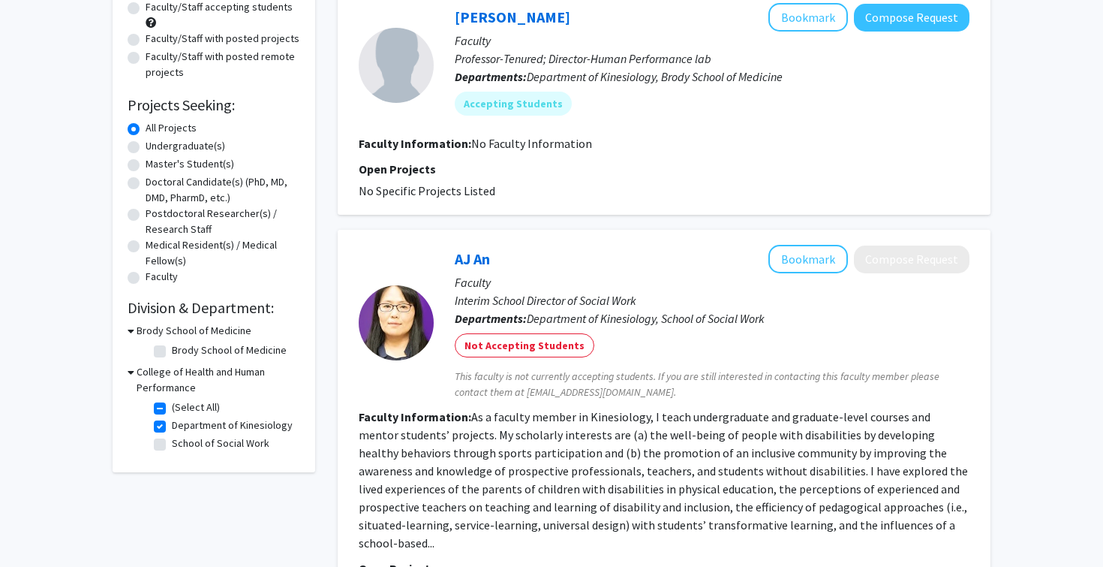
click at [161, 386] on h3 "College of Health and Human Performance" at bounding box center [219, 380] width 164 height 32
click at [193, 369] on h3 "College of Health and Human Performance" at bounding box center [217, 380] width 167 height 32
click at [172, 407] on label "(Select All)" at bounding box center [196, 407] width 48 height 16
click at [172, 407] on input "(Select All)" at bounding box center [177, 404] width 10 height 10
checkbox input "false"
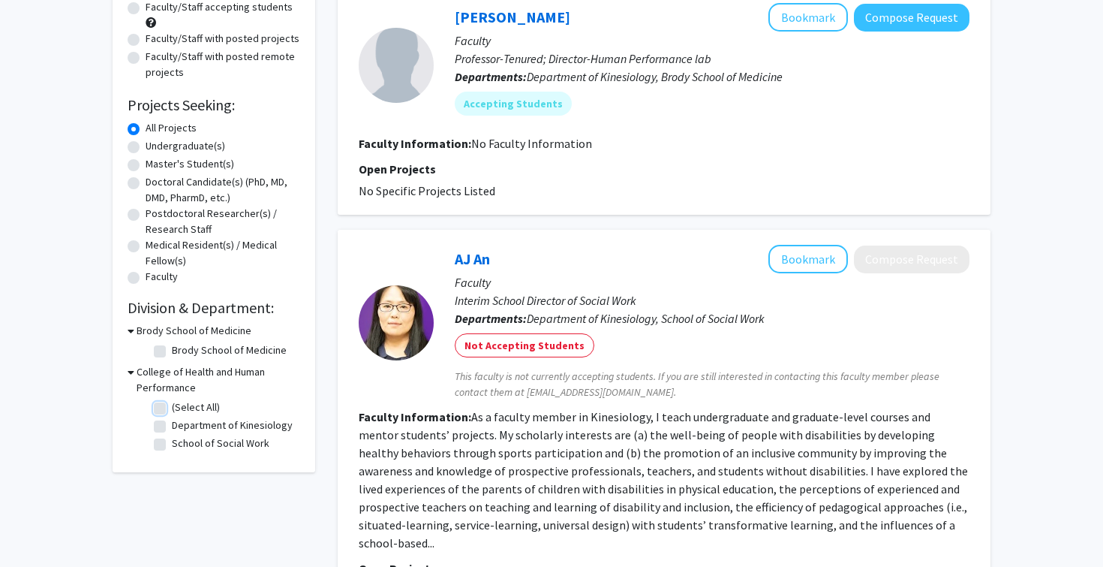
checkbox input "false"
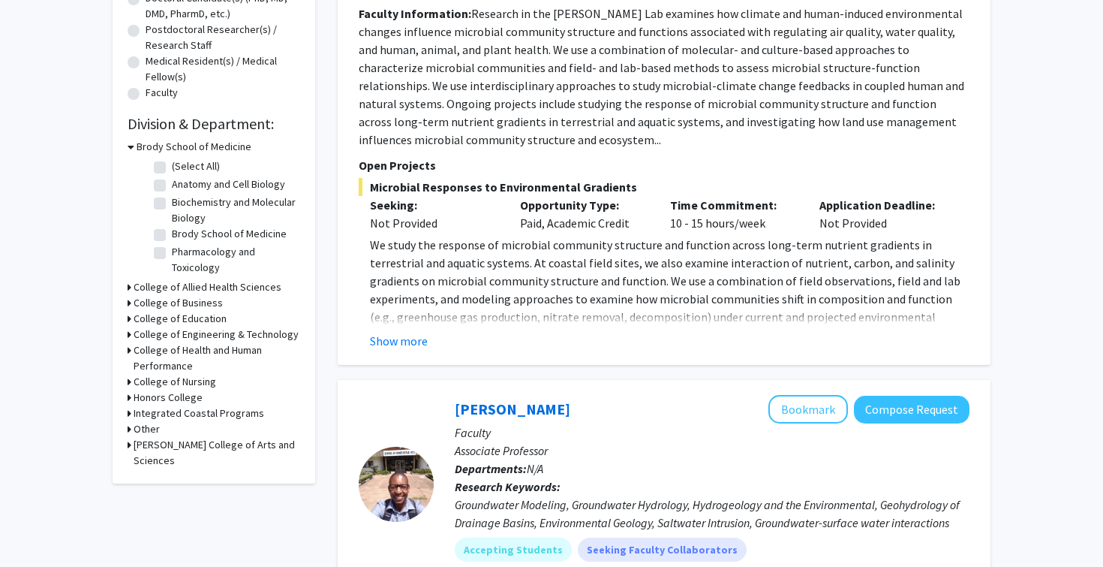
scroll to position [352, 0]
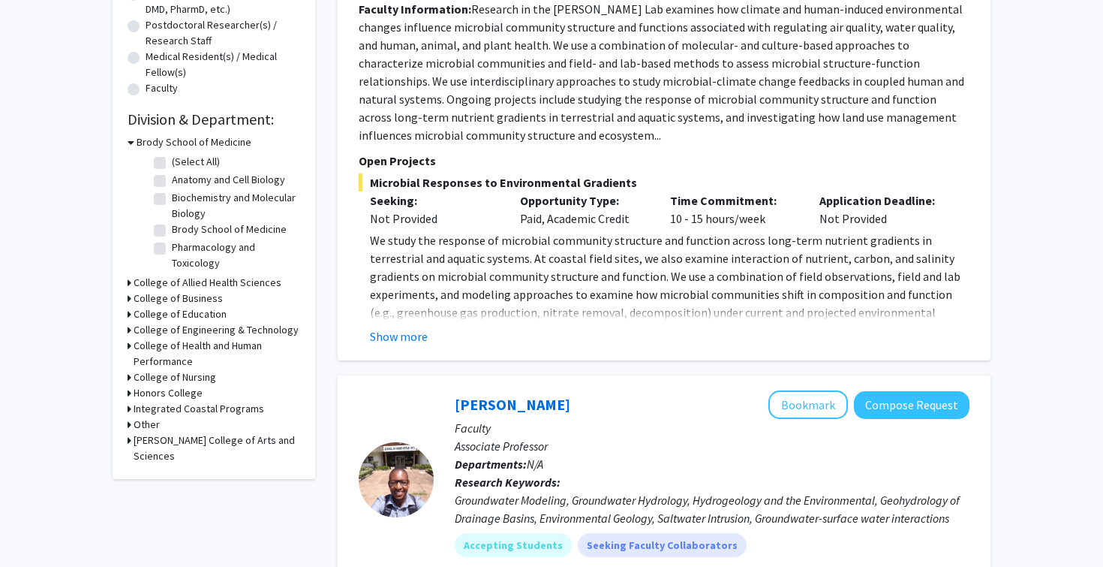
click at [175, 377] on h3 "College of Nursing" at bounding box center [175, 377] width 83 height 16
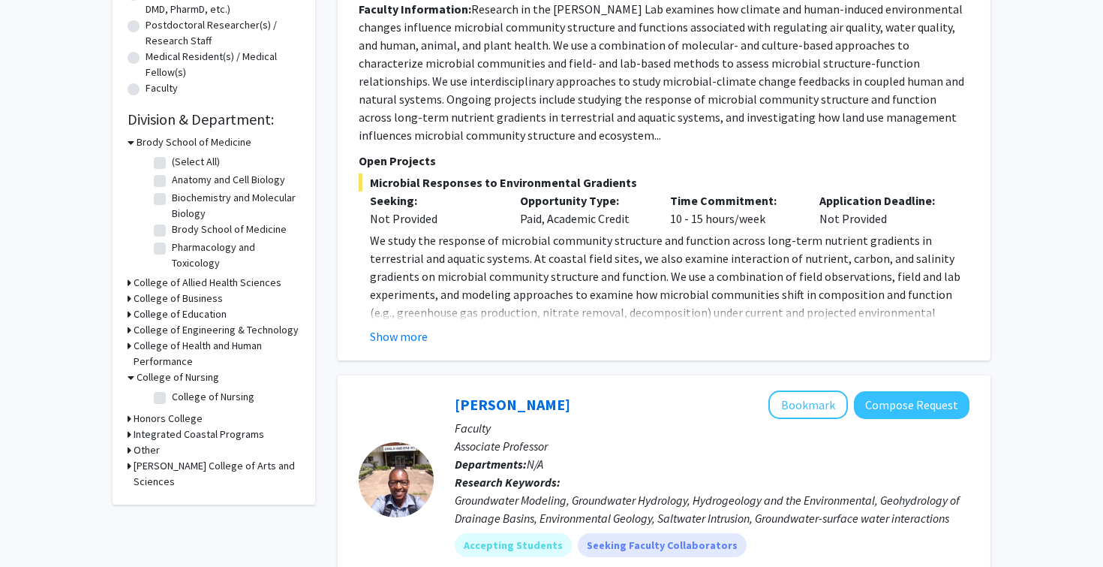
click at [173, 395] on label "College of Nursing" at bounding box center [213, 397] width 83 height 16
click at [173, 395] on input "College of Nursing" at bounding box center [177, 394] width 10 height 10
checkbox input "true"
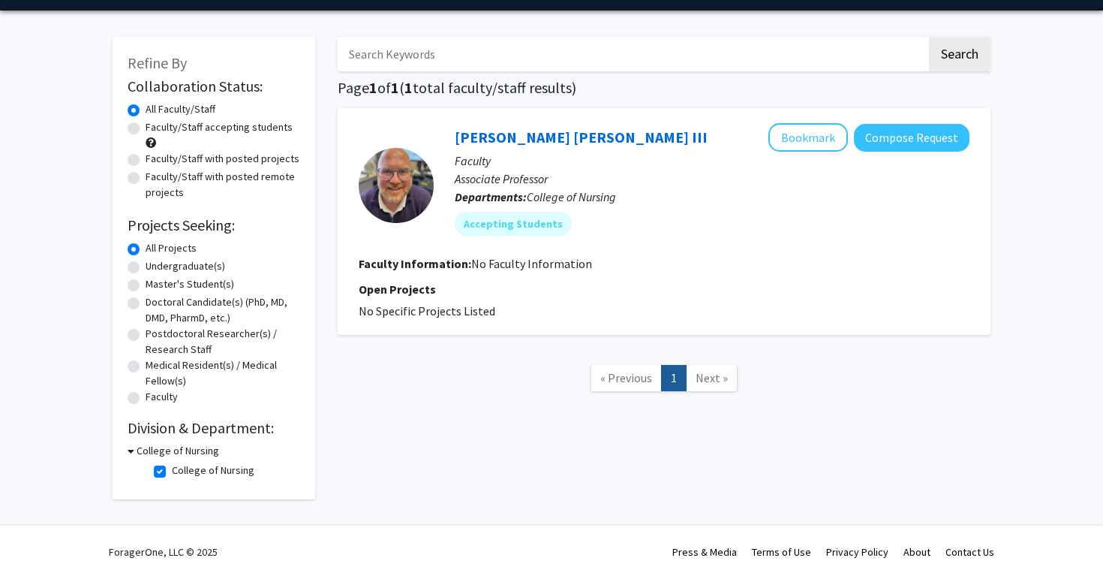
scroll to position [55, 0]
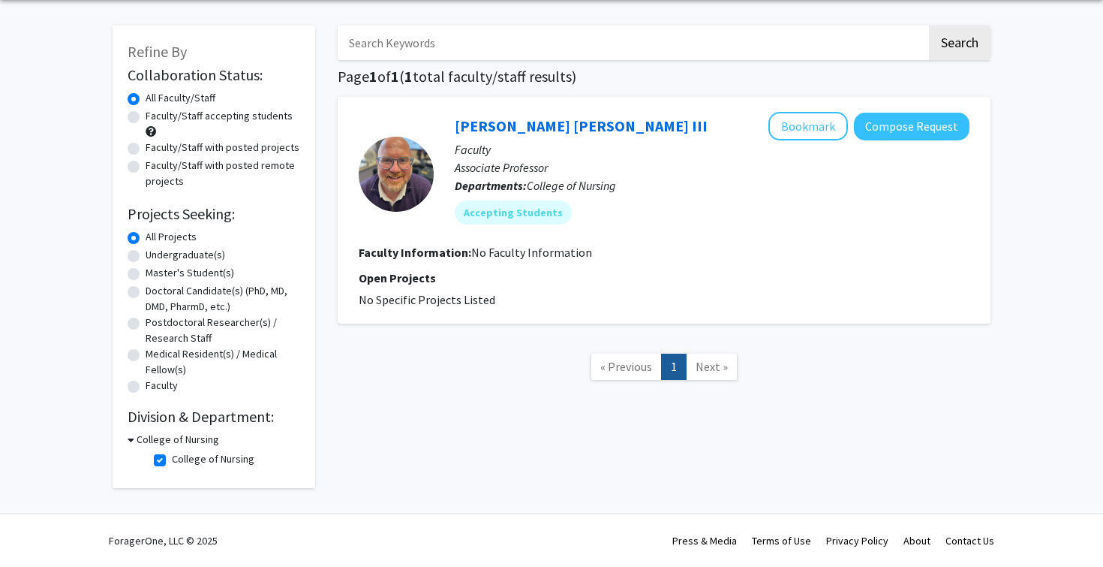
click at [167, 465] on fg-checkbox "College of Nursing College of Nursing" at bounding box center [225, 460] width 143 height 18
click at [172, 459] on label "College of Nursing" at bounding box center [213, 459] width 83 height 16
click at [172, 459] on input "College of Nursing" at bounding box center [177, 456] width 10 height 10
checkbox input "false"
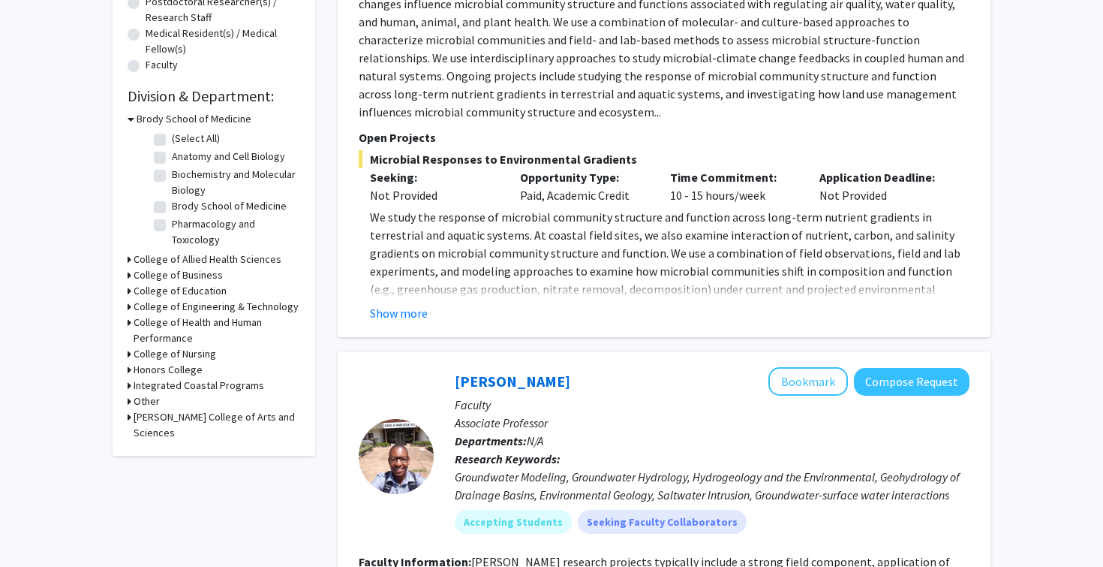
scroll to position [389, 0]
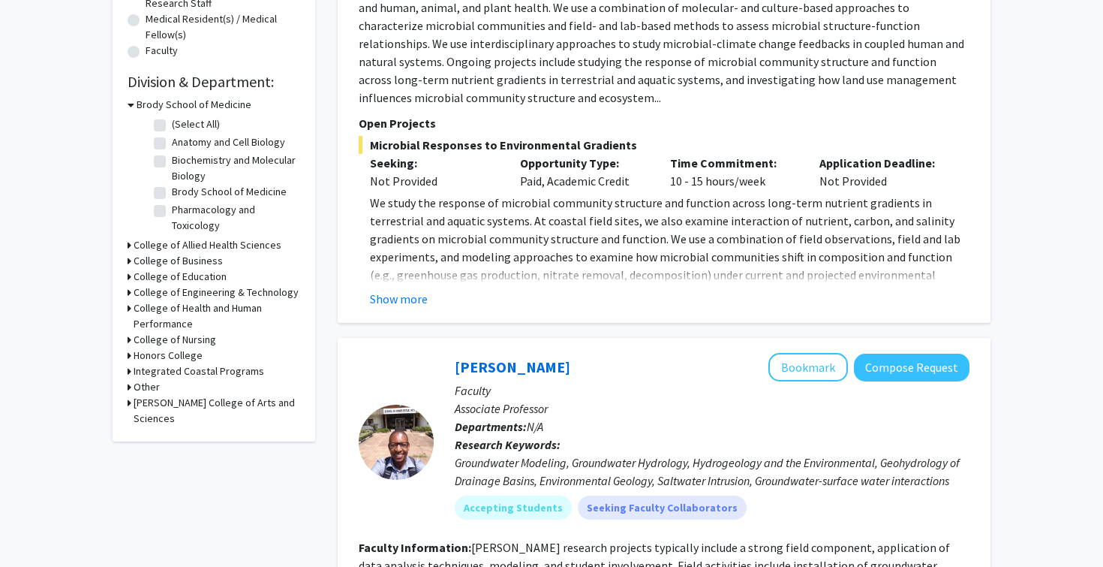
click at [171, 250] on h3 "College of Allied Health Sciences" at bounding box center [208, 245] width 148 height 16
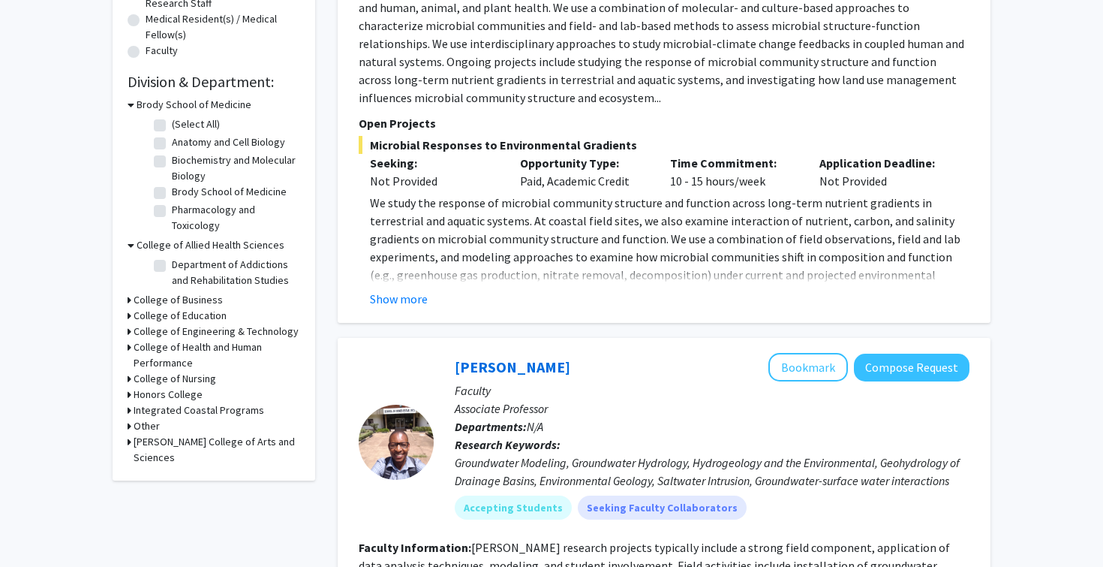
click at [172, 264] on label "Department of Addictions and Rehabilitation Studies" at bounding box center [234, 273] width 125 height 32
click at [172, 264] on input "Department of Addictions and Rehabilitation Studies" at bounding box center [177, 262] width 10 height 10
checkbox input "true"
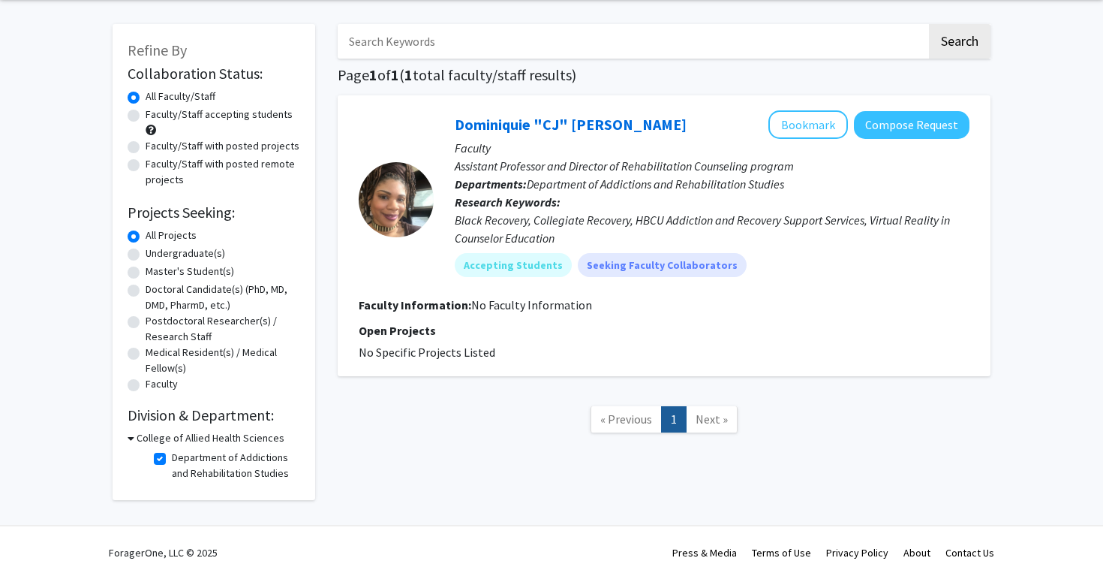
scroll to position [57, 0]
click at [172, 453] on label "Department of Addictions and Rehabilitation Studies" at bounding box center [234, 465] width 125 height 32
click at [172, 453] on input "Department of Addictions and Rehabilitation Studies" at bounding box center [177, 454] width 10 height 10
checkbox input "false"
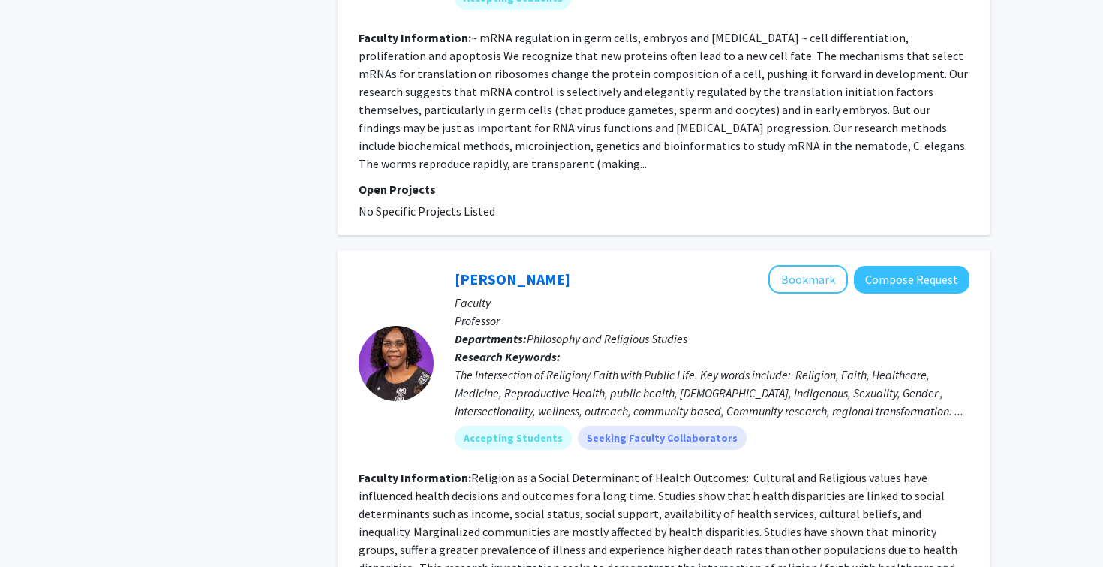
scroll to position [6417, 0]
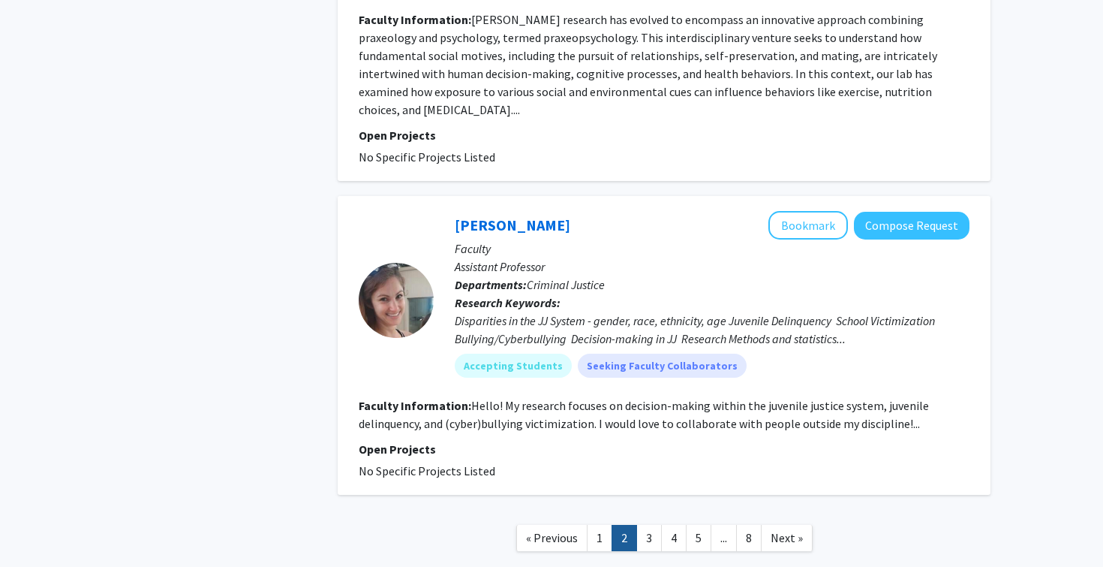
scroll to position [3563, 0]
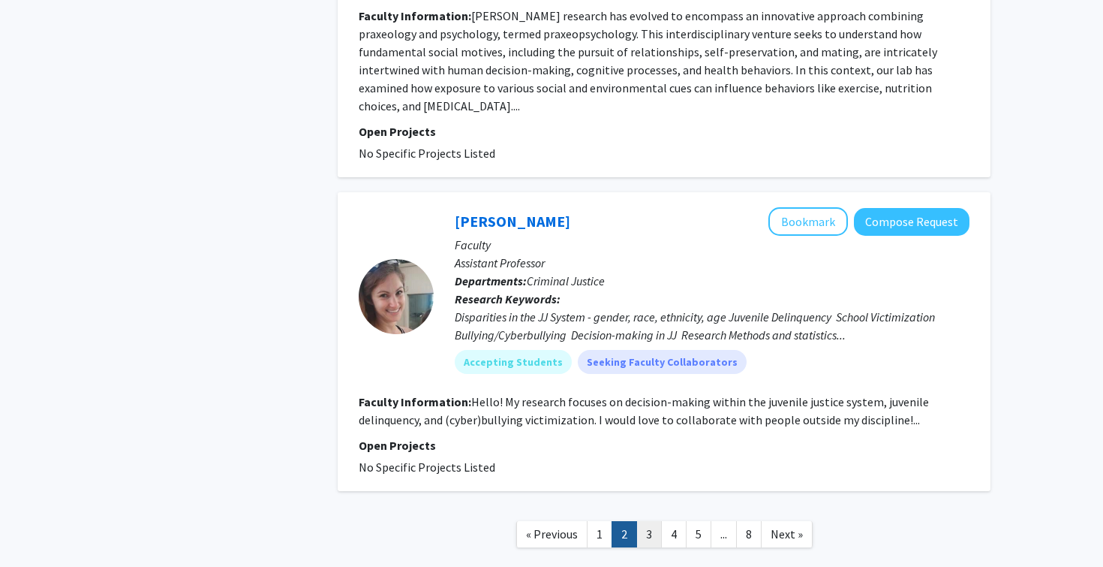
click at [650, 521] on link "3" at bounding box center [649, 534] width 26 height 26
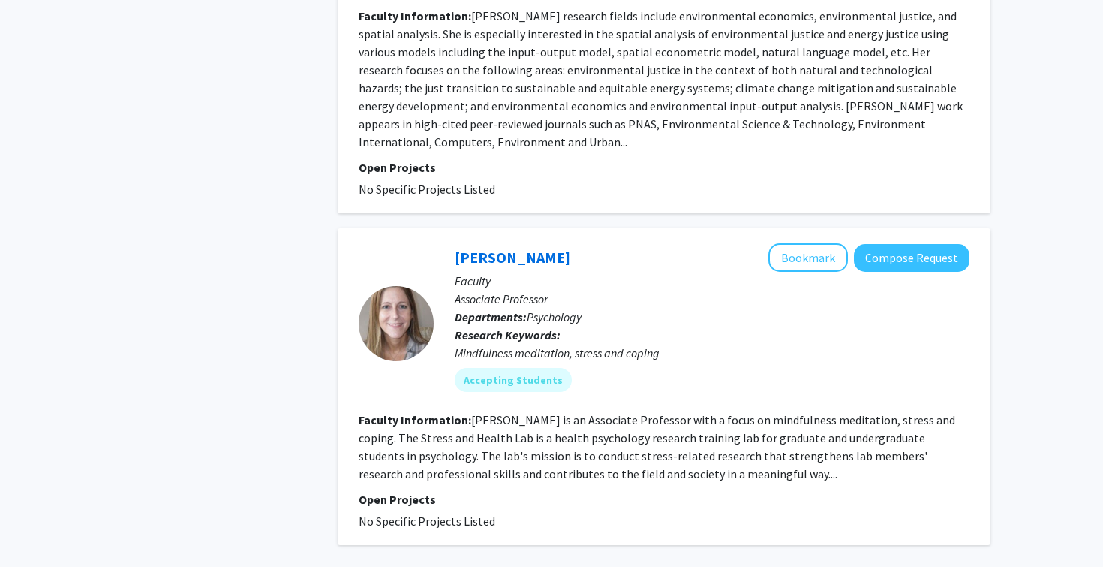
scroll to position [3521, 0]
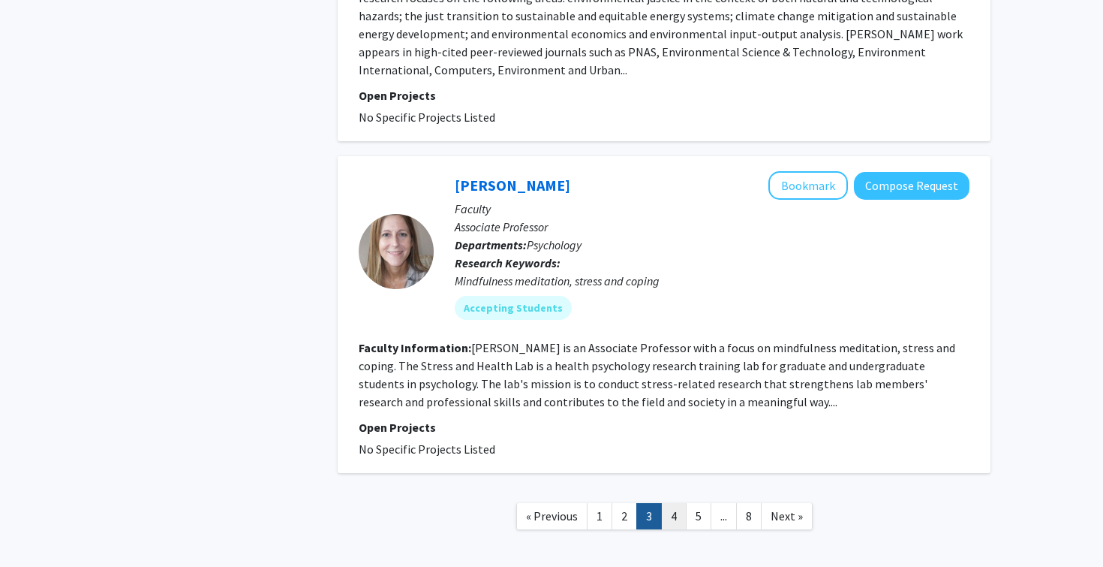
click at [671, 503] on link "4" at bounding box center [674, 516] width 26 height 26
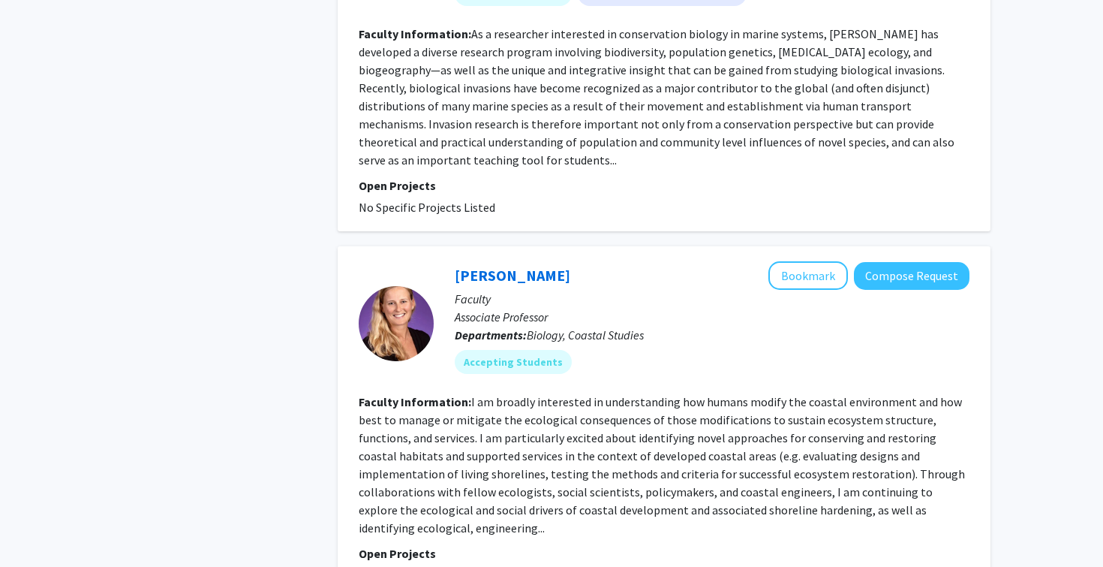
scroll to position [3161, 0]
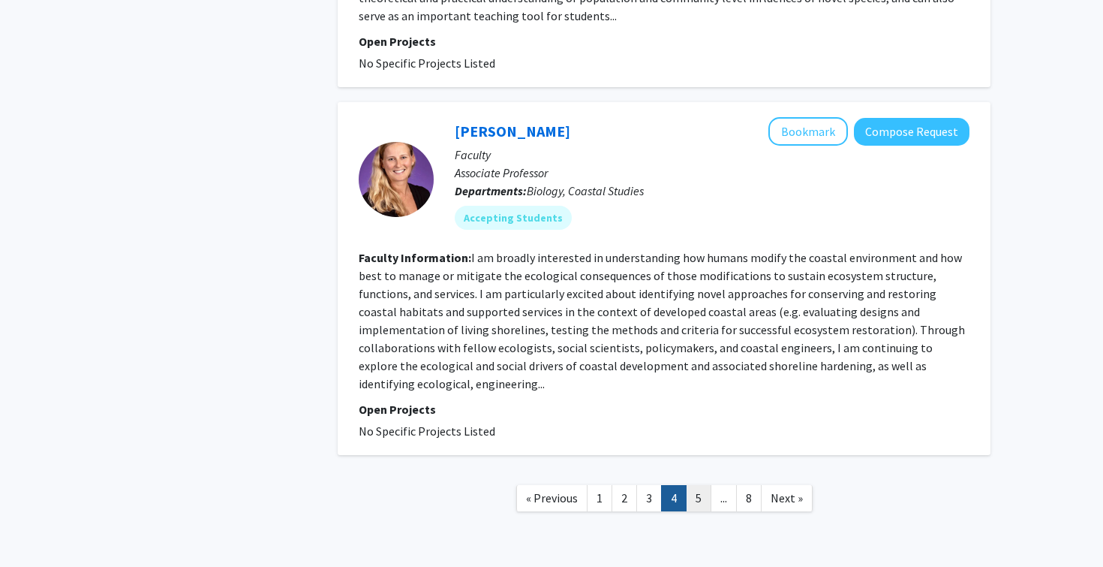
click at [690, 485] on link "5" at bounding box center [699, 498] width 26 height 26
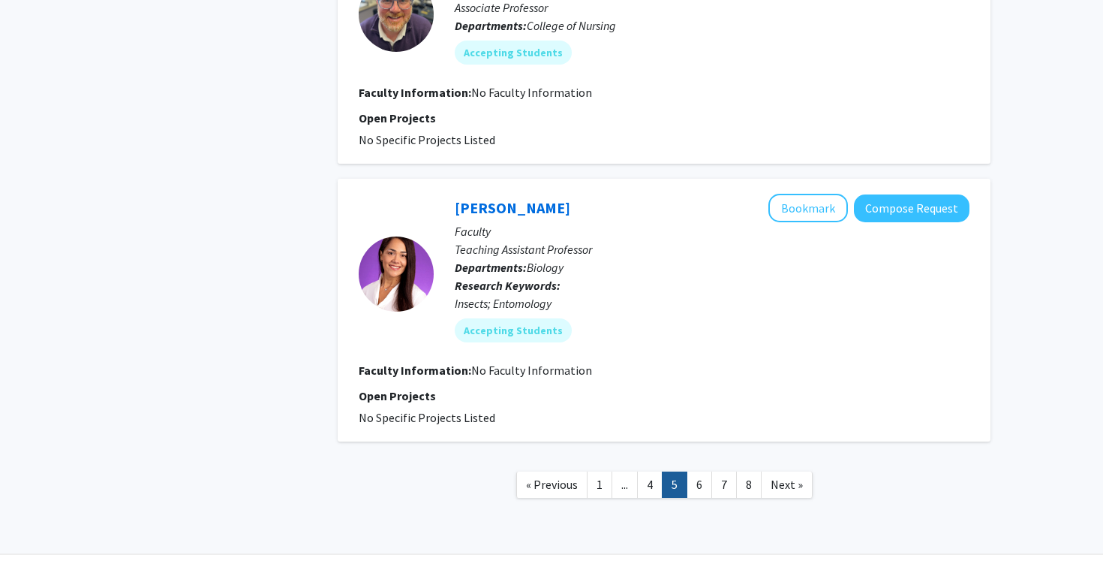
scroll to position [2566, 0]
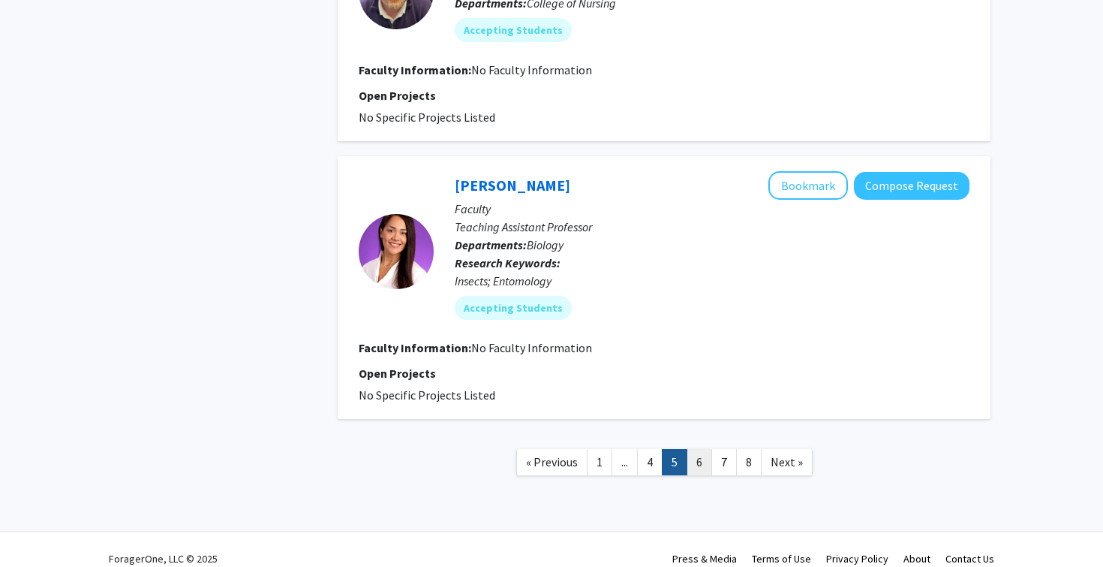
click at [694, 449] on link "6" at bounding box center [700, 462] width 26 height 26
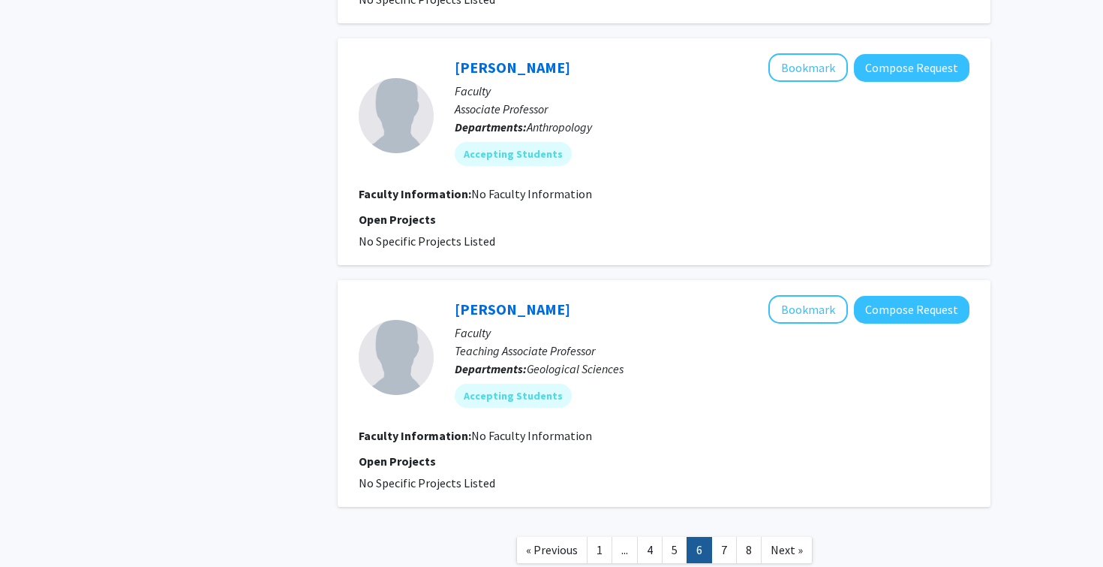
scroll to position [2152, 0]
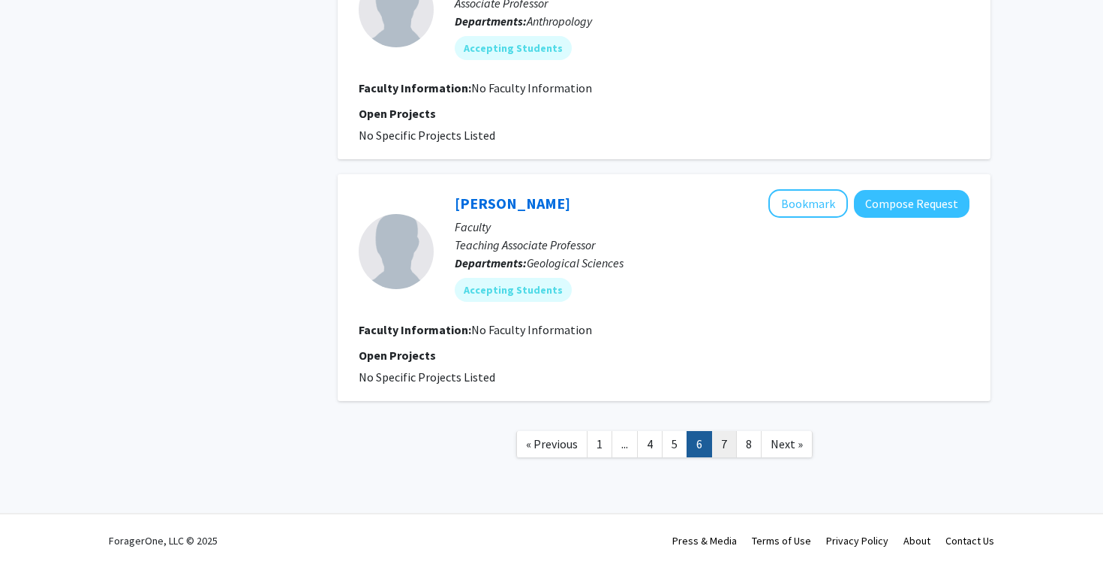
click at [714, 435] on link "7" at bounding box center [724, 444] width 26 height 26
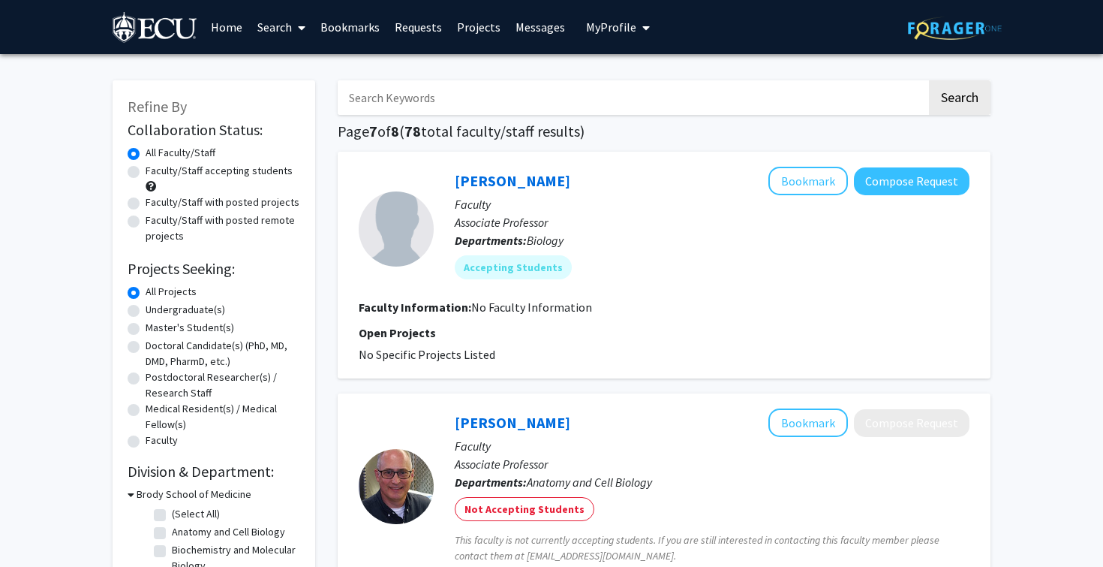
scroll to position [69, 0]
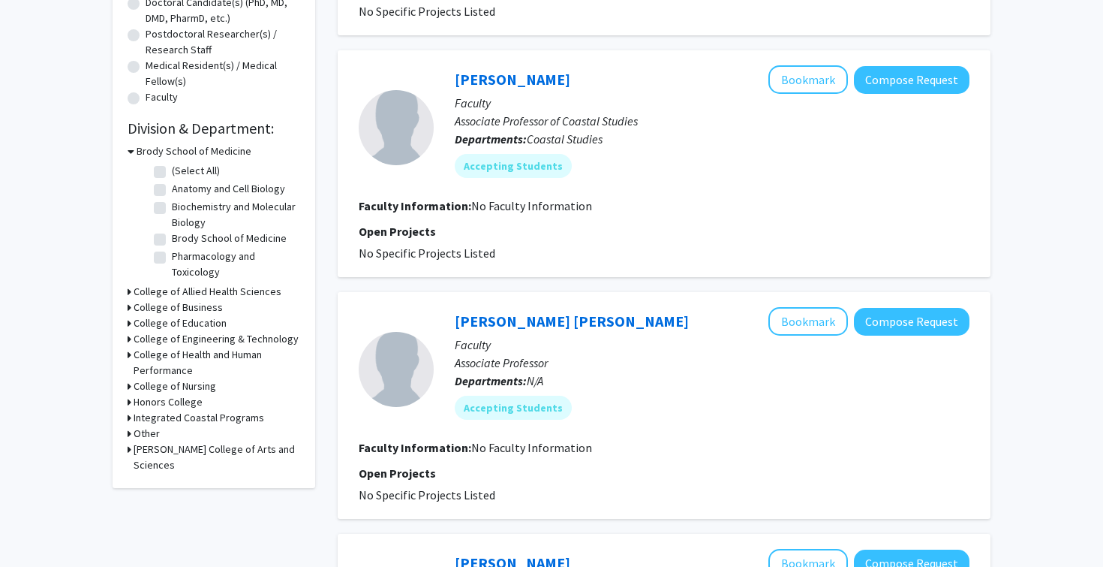
scroll to position [2152, 0]
